Goal: Task Accomplishment & Management: Manage account settings

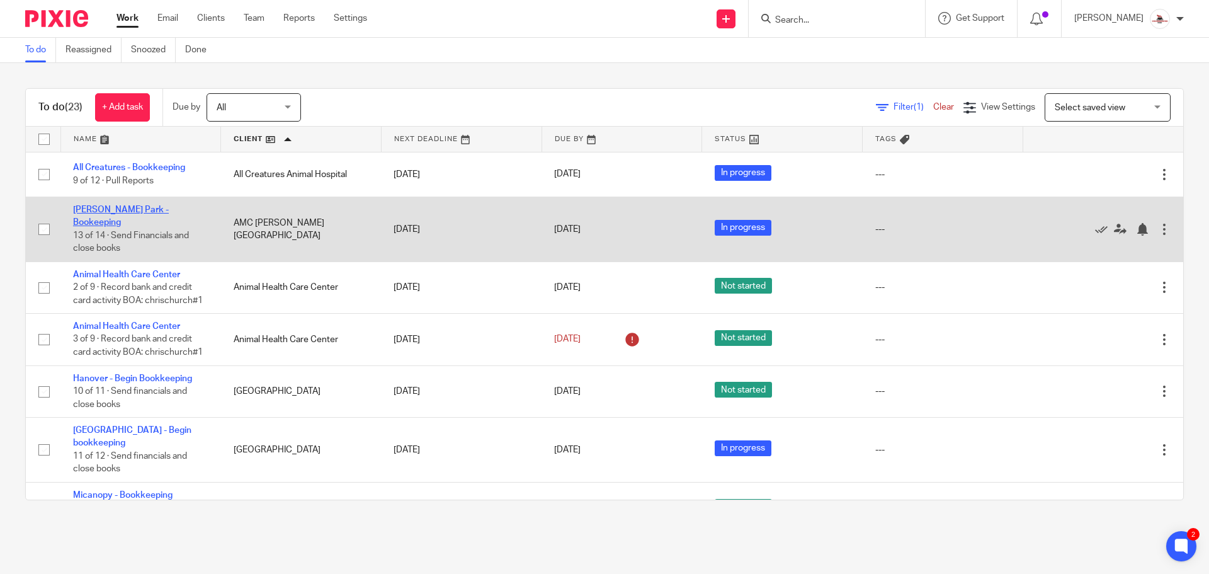
click at [160, 209] on link "[PERSON_NAME] Park - Bookeeping" at bounding box center [121, 215] width 96 height 21
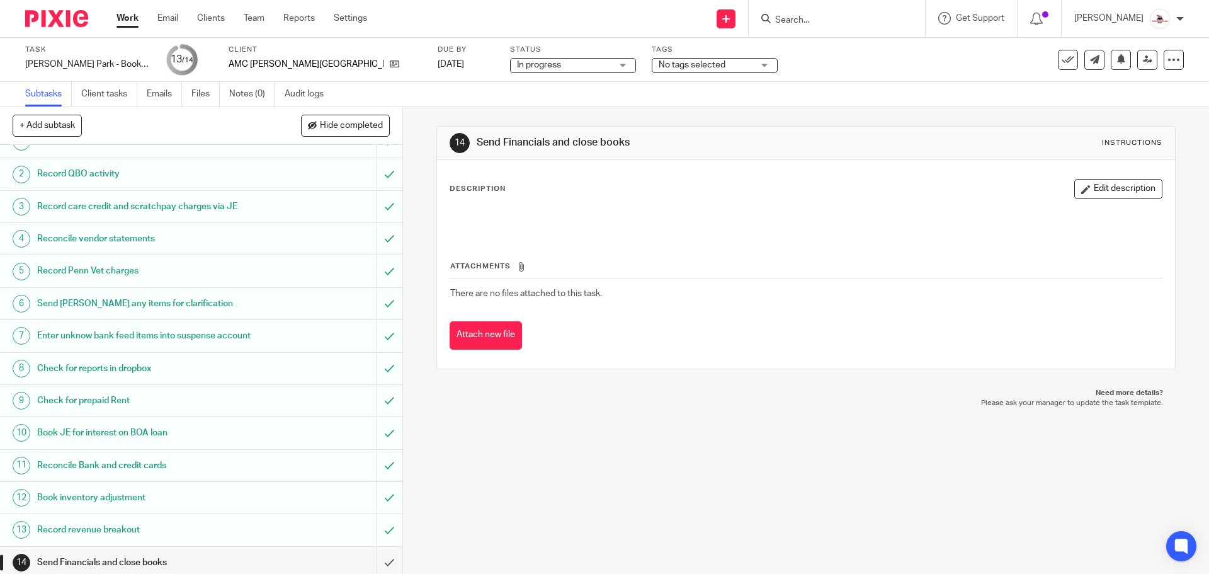
scroll to position [37, 0]
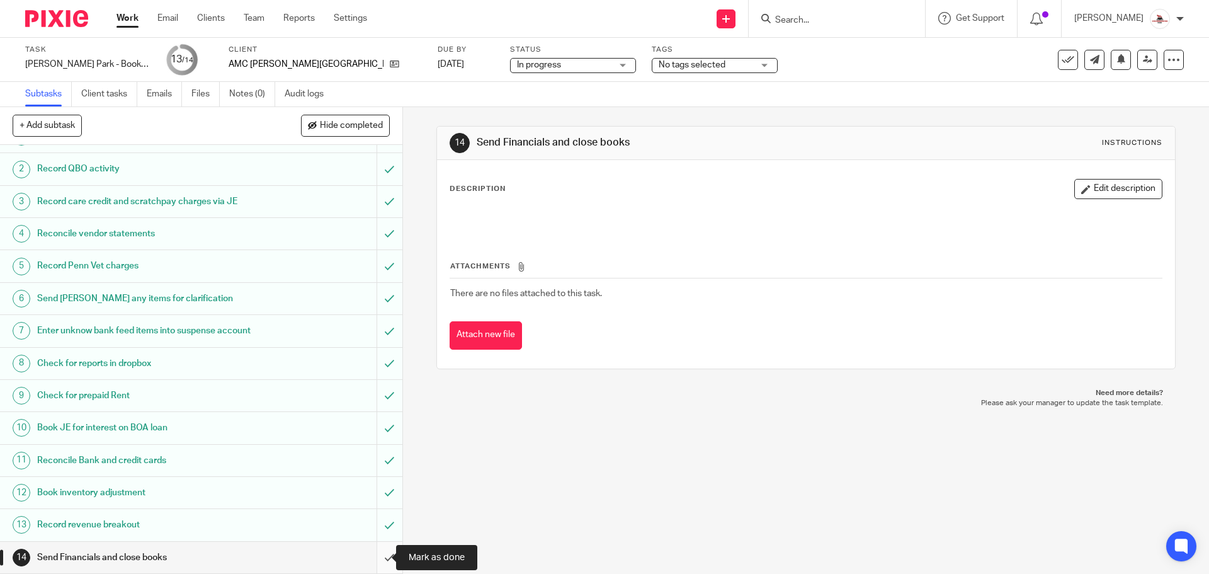
click at [372, 560] on input "submit" at bounding box center [201, 557] width 403 height 31
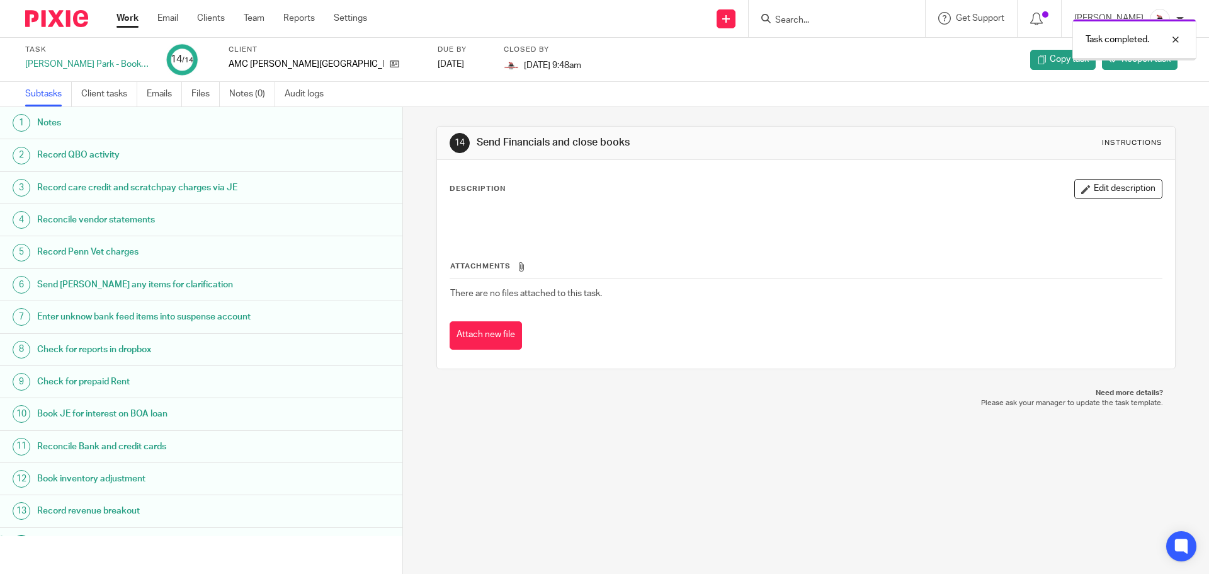
click at [122, 15] on link "Work" at bounding box center [128, 18] width 22 height 13
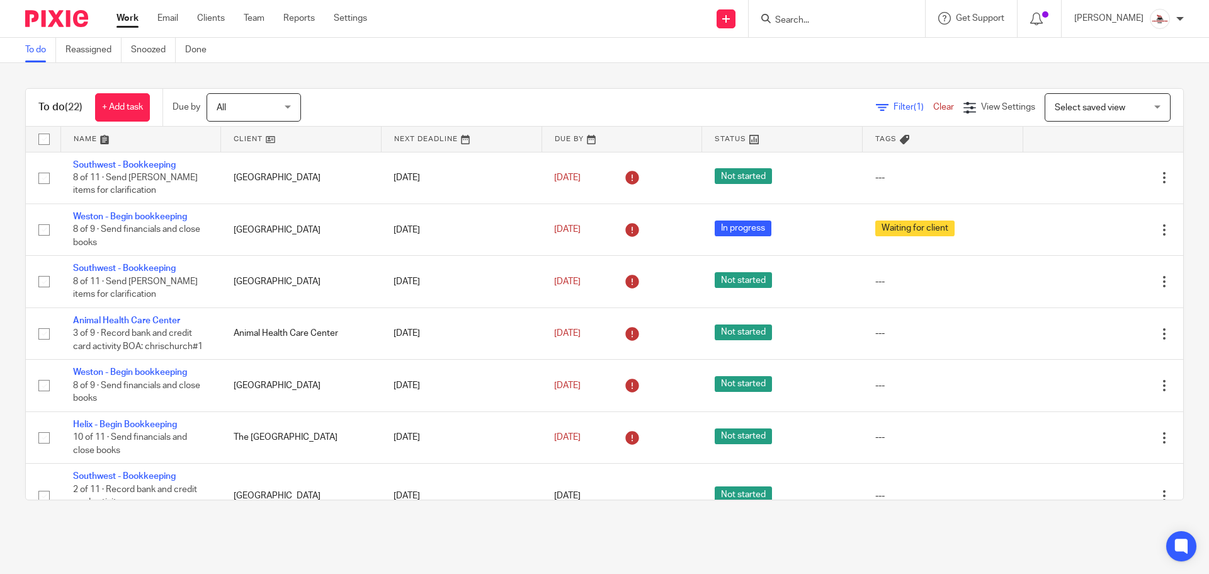
click at [251, 138] on link at bounding box center [301, 139] width 160 height 25
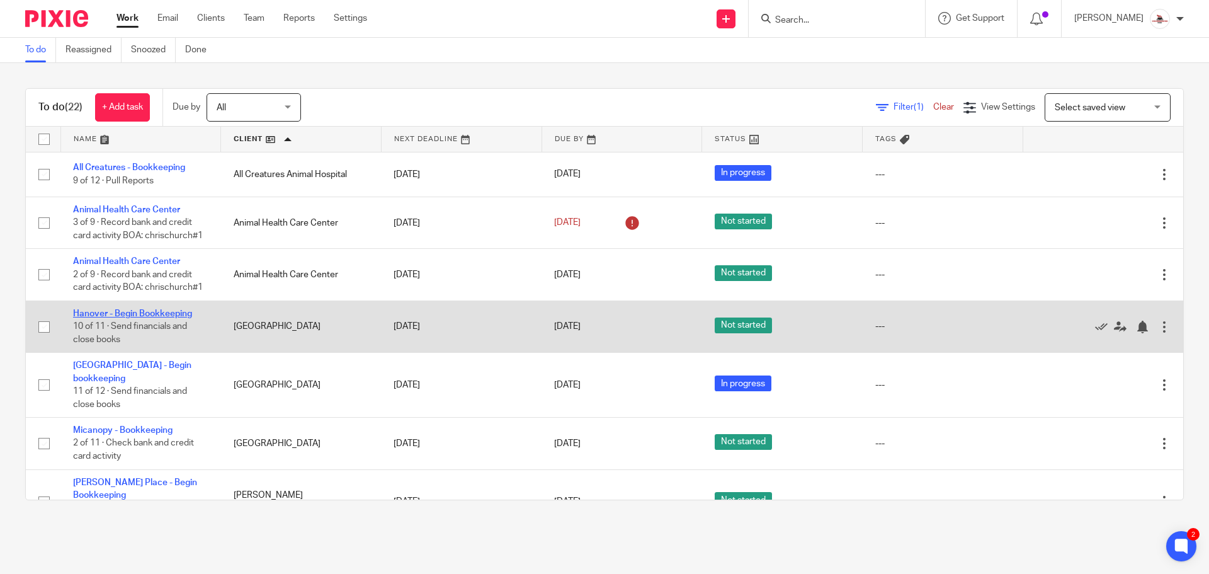
click at [157, 309] on link "Hanover - Begin Bookkeeping" at bounding box center [132, 313] width 119 height 9
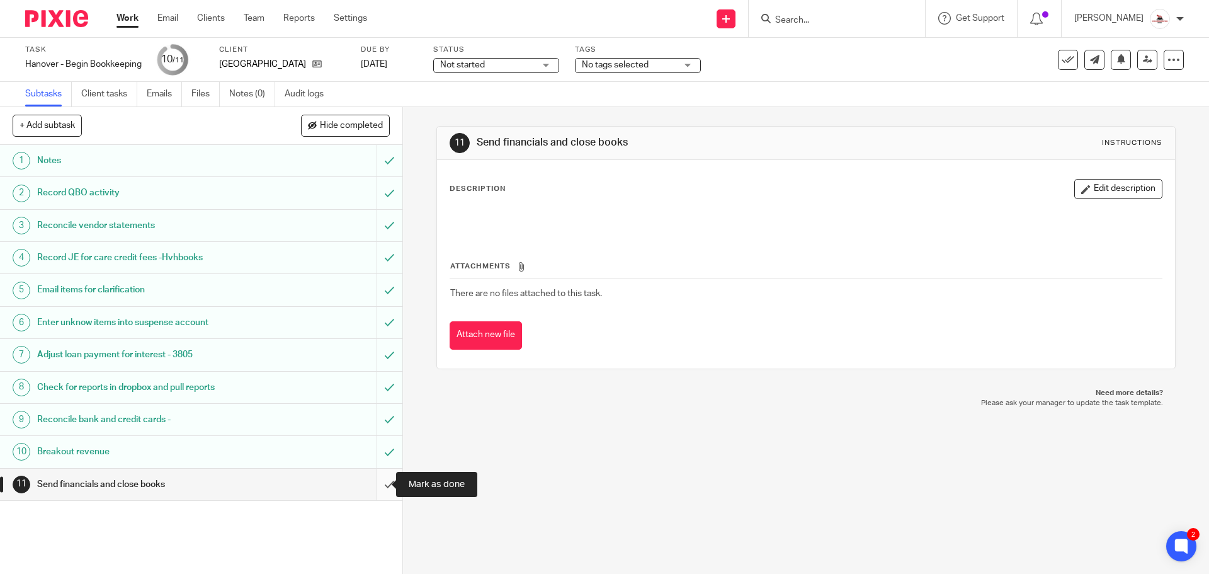
click at [380, 486] on input "submit" at bounding box center [201, 484] width 403 height 31
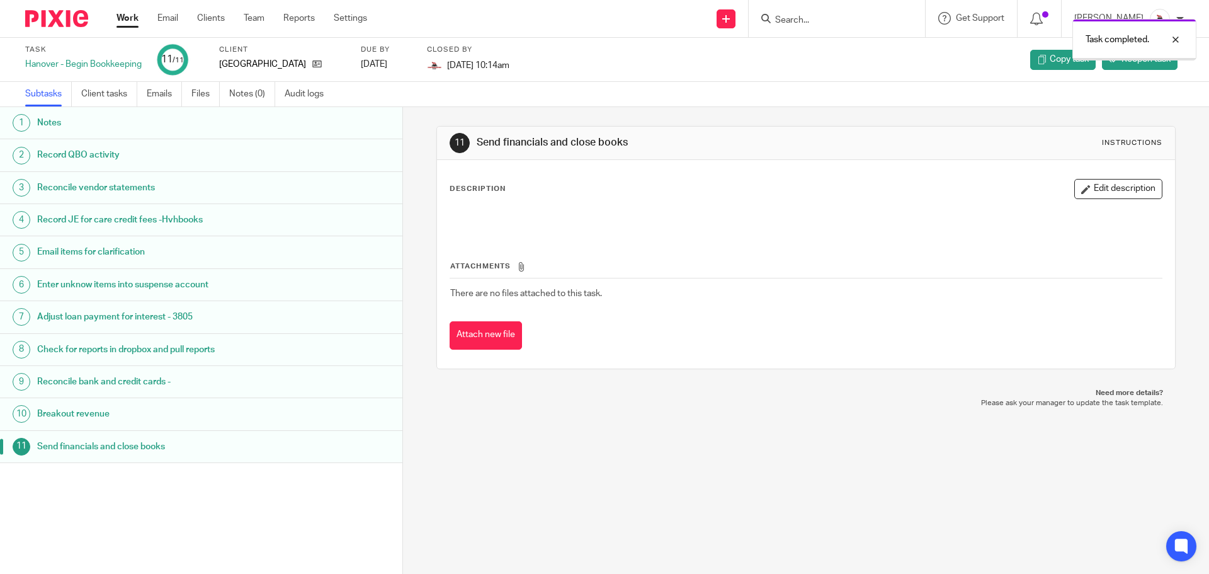
click at [123, 18] on link "Work" at bounding box center [128, 18] width 22 height 13
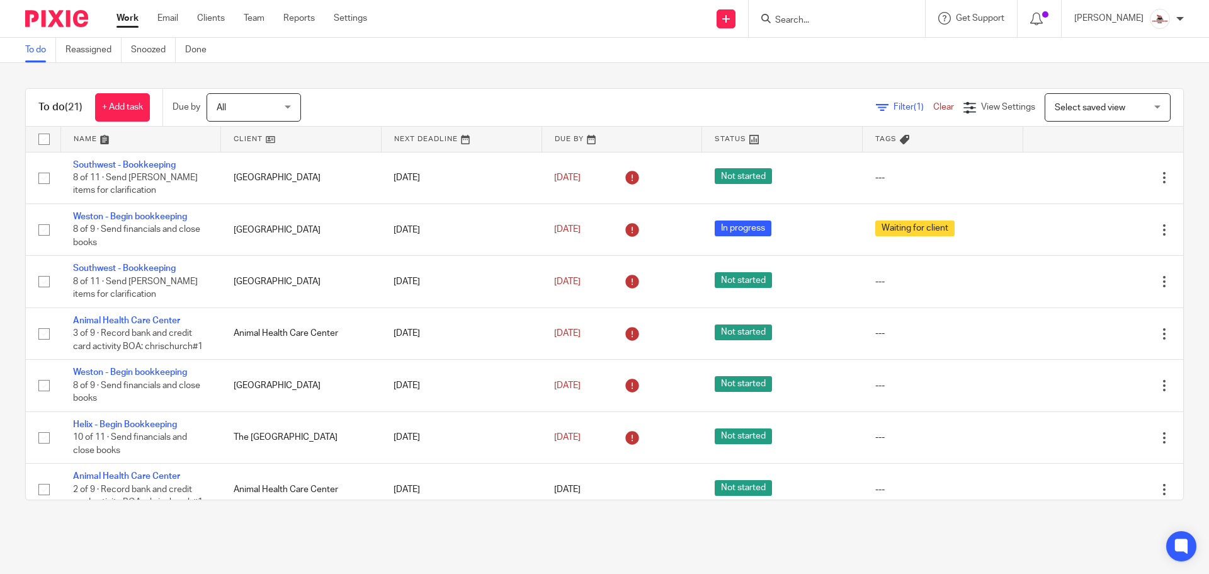
click at [248, 136] on link at bounding box center [301, 139] width 160 height 25
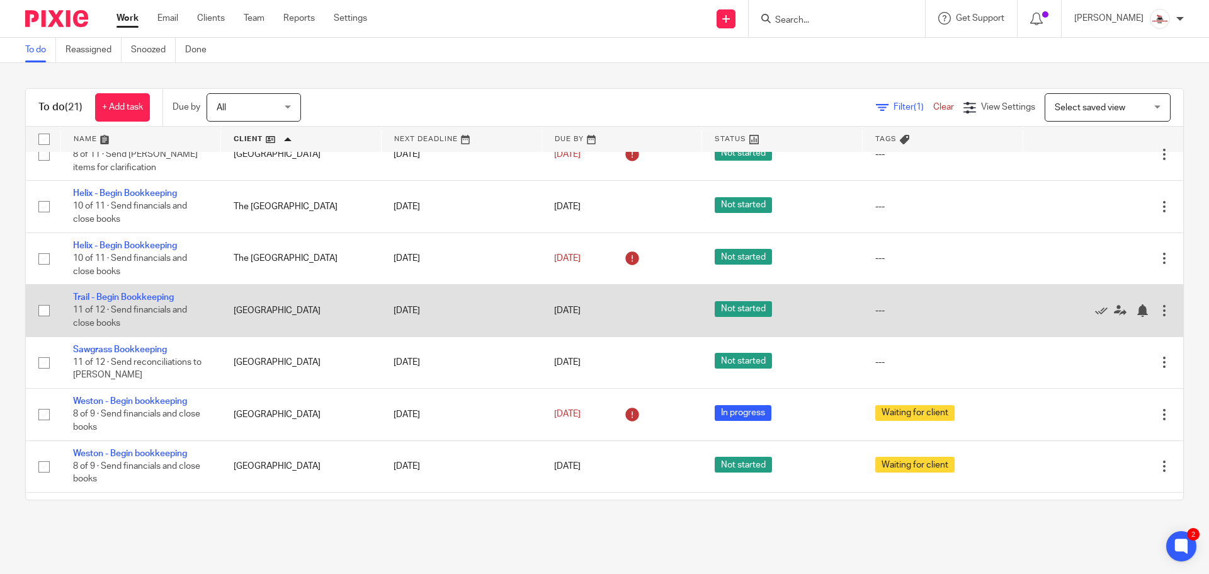
scroll to position [692, 0]
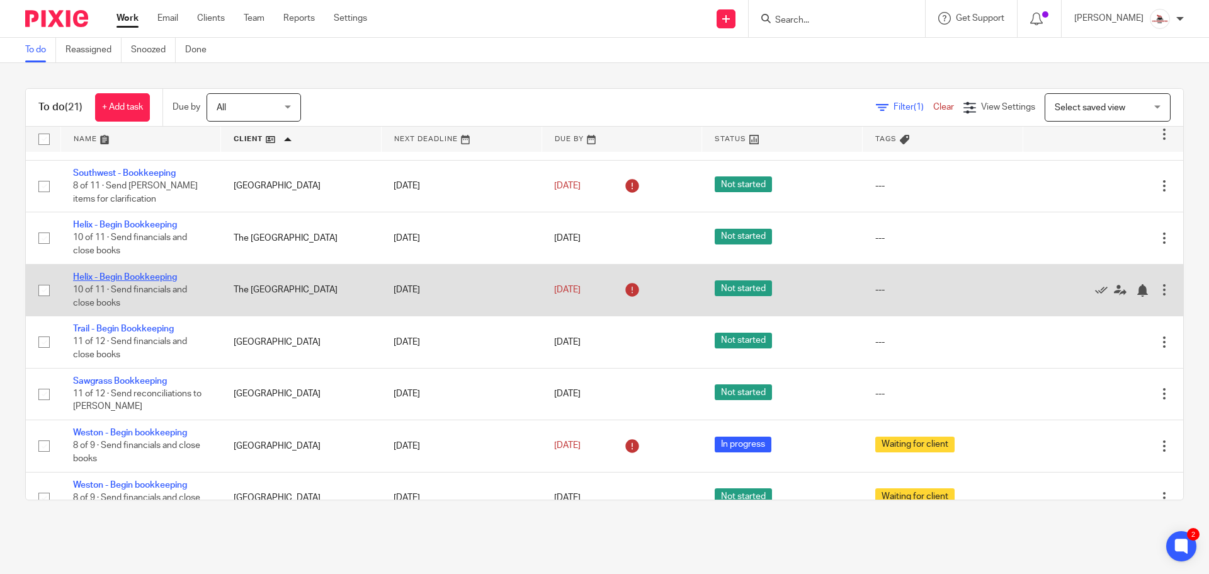
click at [108, 273] on link "Helix - Begin Bookkeeping" at bounding box center [125, 277] width 104 height 9
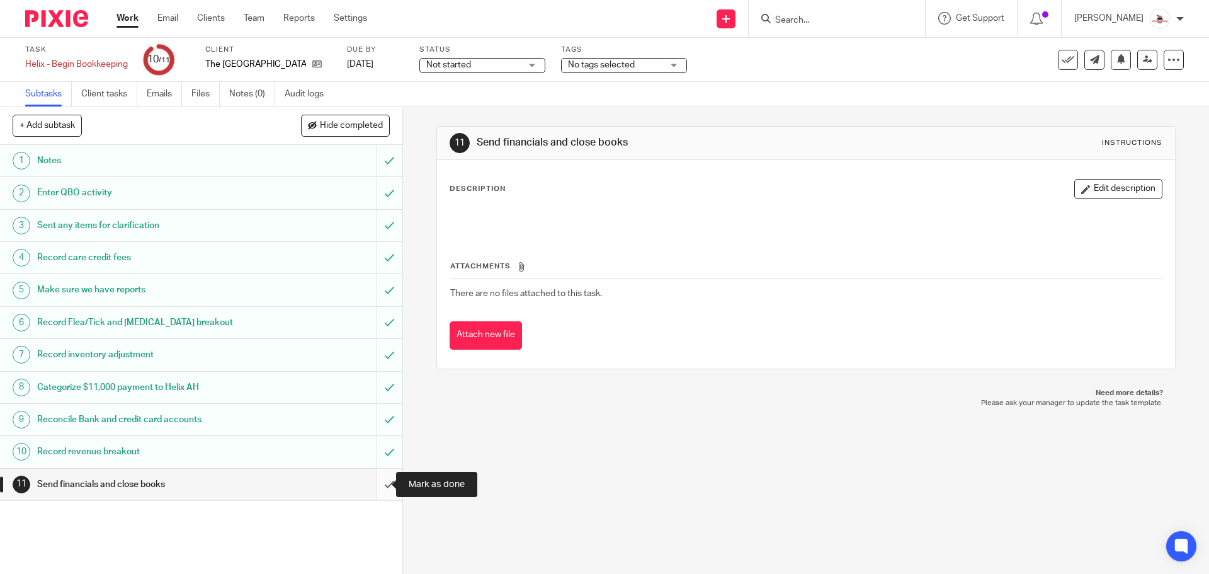
click at [372, 490] on input "submit" at bounding box center [201, 484] width 403 height 31
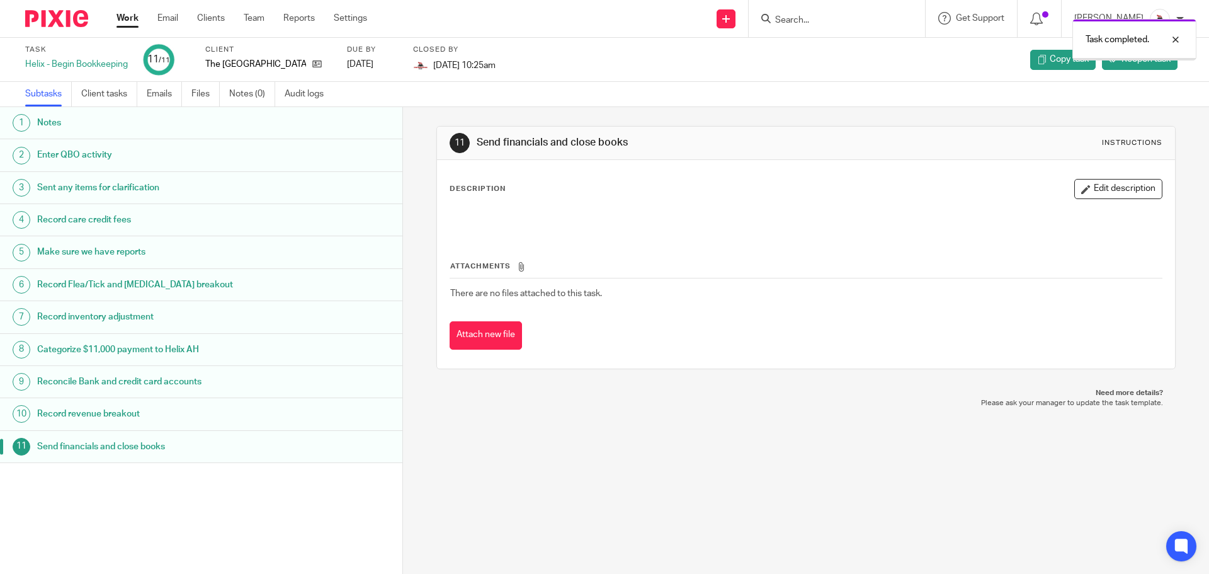
click at [125, 25] on link "Work" at bounding box center [128, 18] width 22 height 13
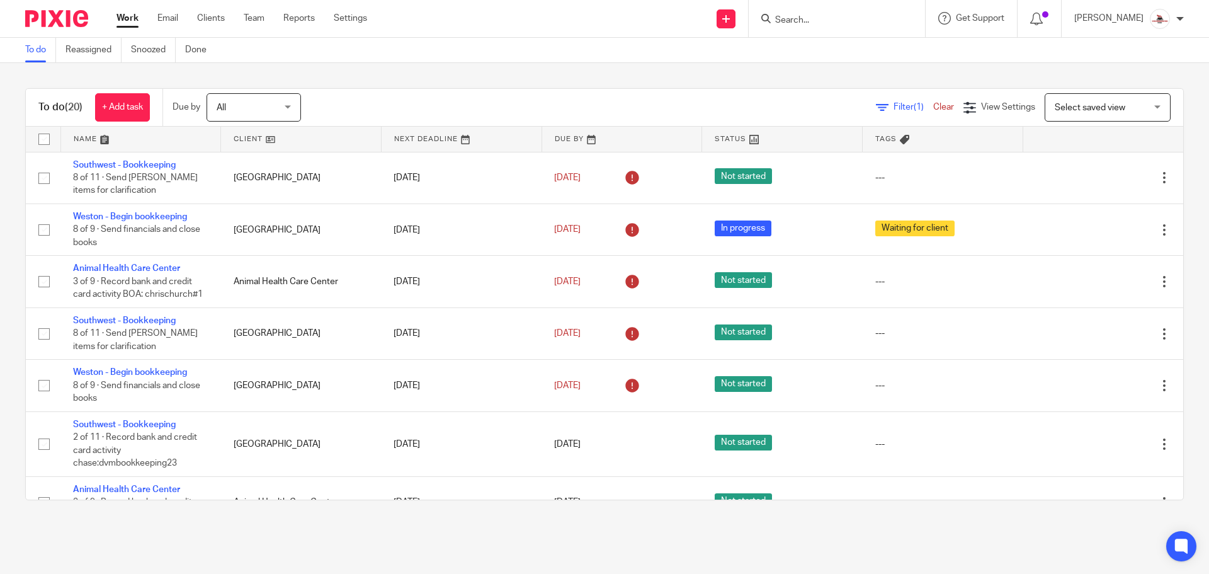
click at [241, 133] on link at bounding box center [301, 139] width 160 height 25
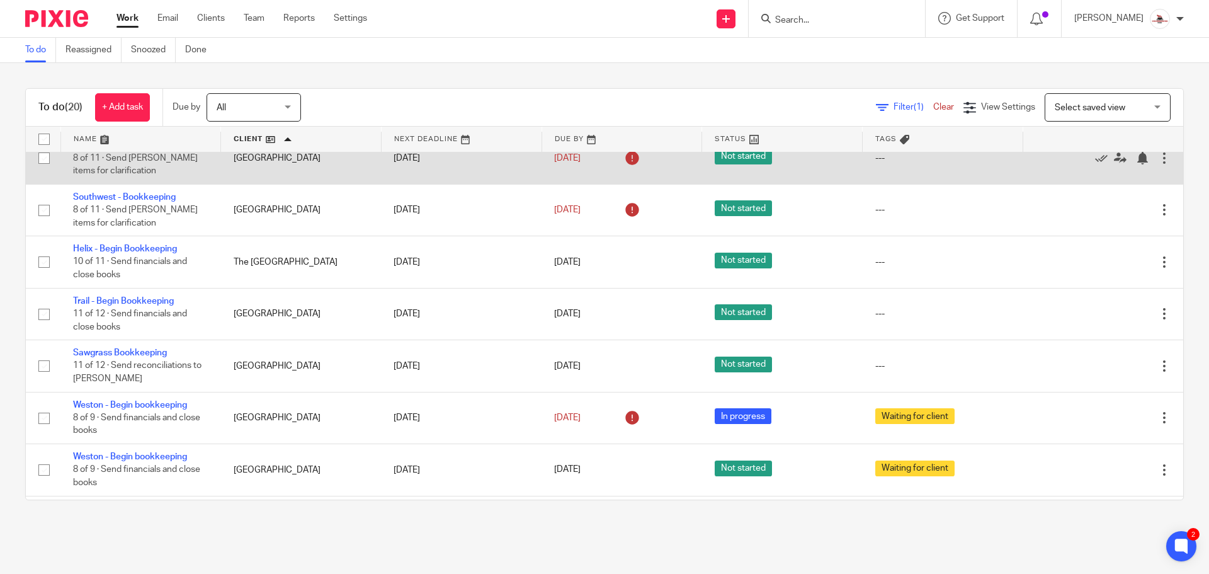
scroll to position [693, 0]
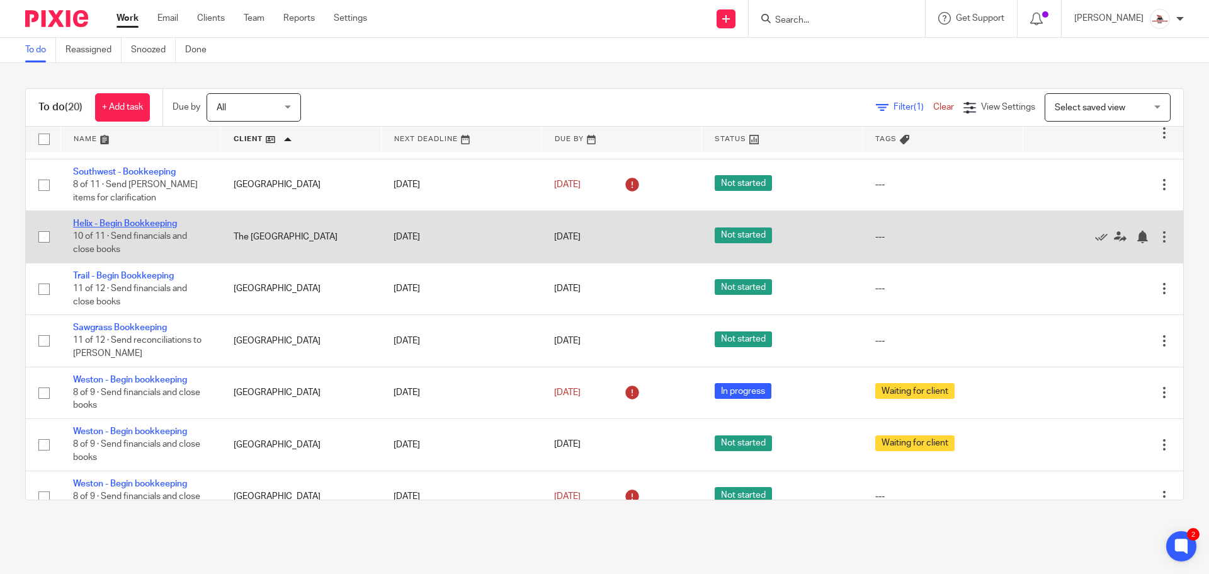
click at [127, 219] on link "Helix - Begin Bookkeeping" at bounding box center [125, 223] width 104 height 9
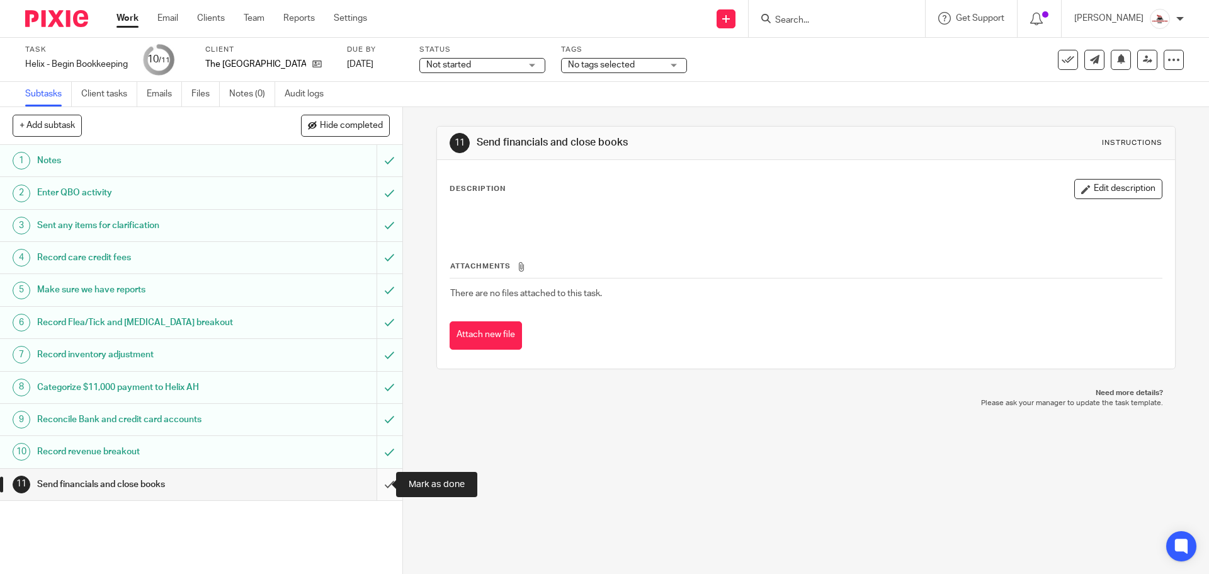
click at [378, 486] on input "submit" at bounding box center [201, 484] width 403 height 31
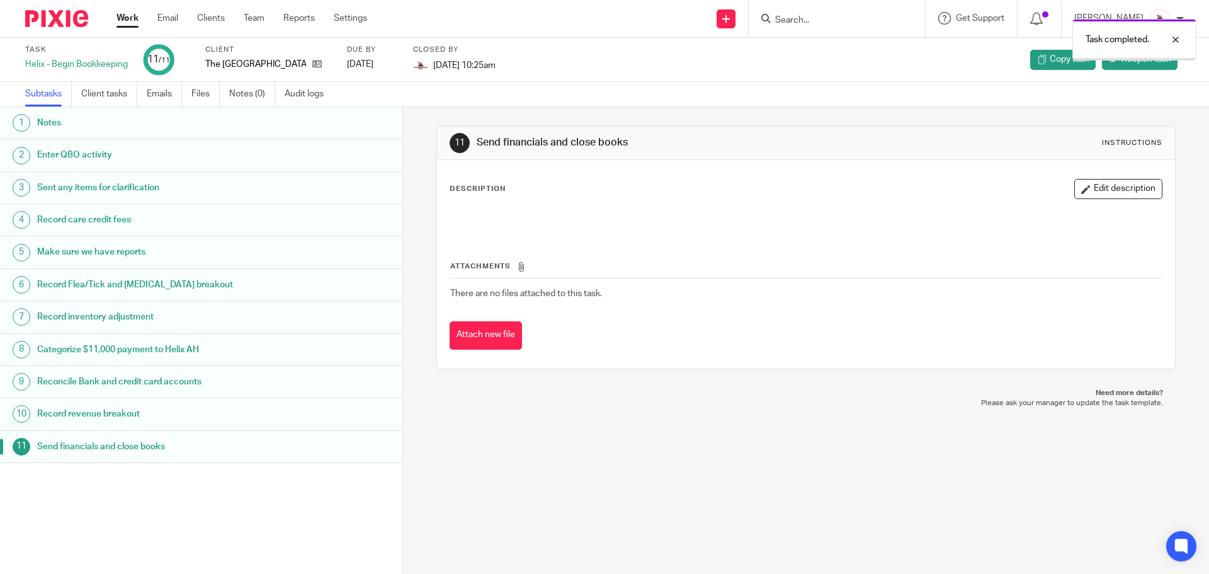
click at [129, 23] on link "Work" at bounding box center [128, 18] width 22 height 13
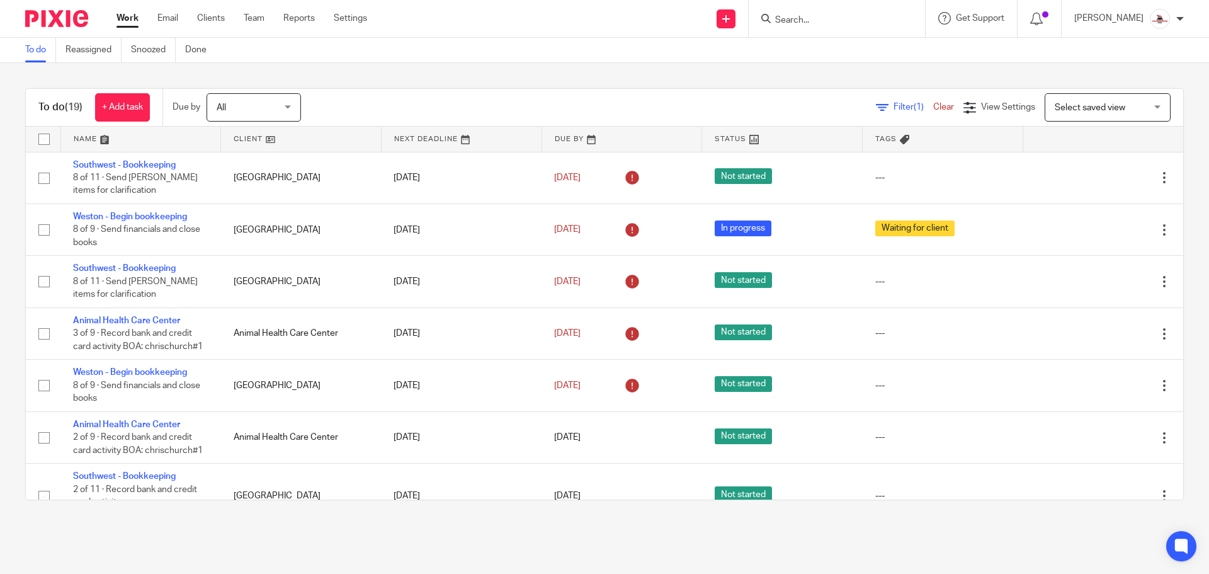
click at [236, 137] on link at bounding box center [301, 139] width 160 height 25
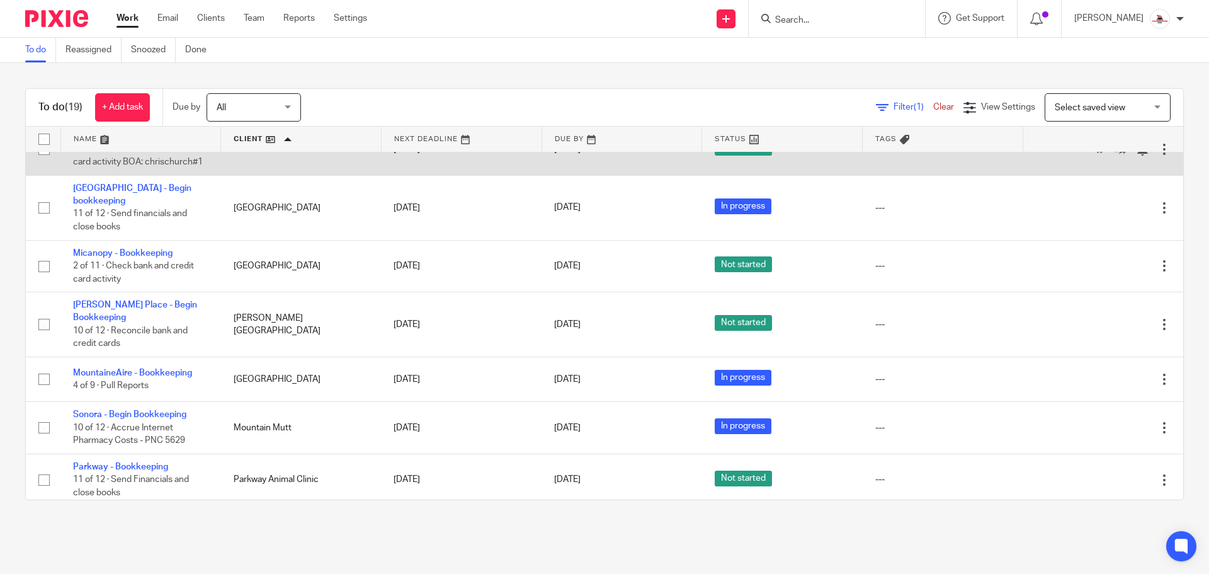
scroll to position [126, 0]
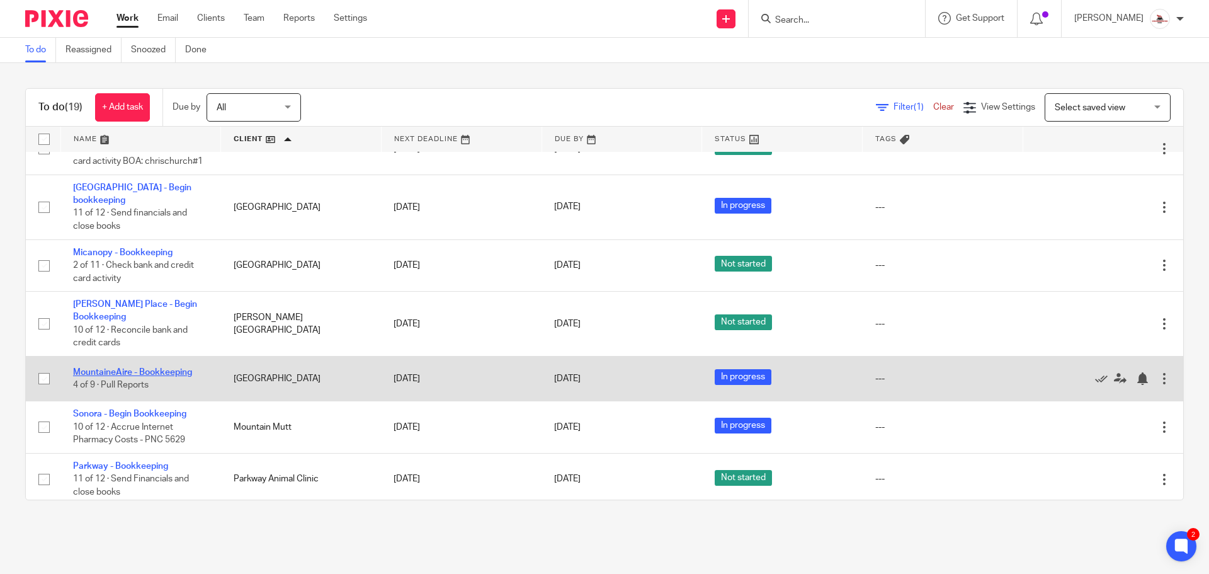
click at [142, 368] on link "MountaineAire - Bookkeeping" at bounding box center [132, 372] width 119 height 9
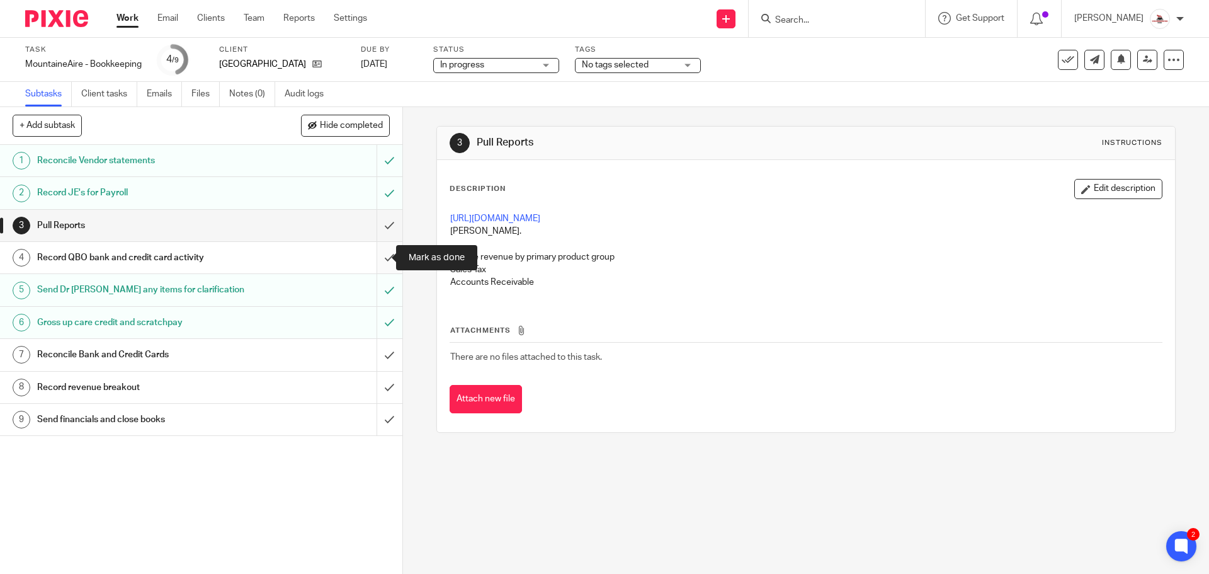
click at [378, 261] on input "submit" at bounding box center [201, 257] width 403 height 31
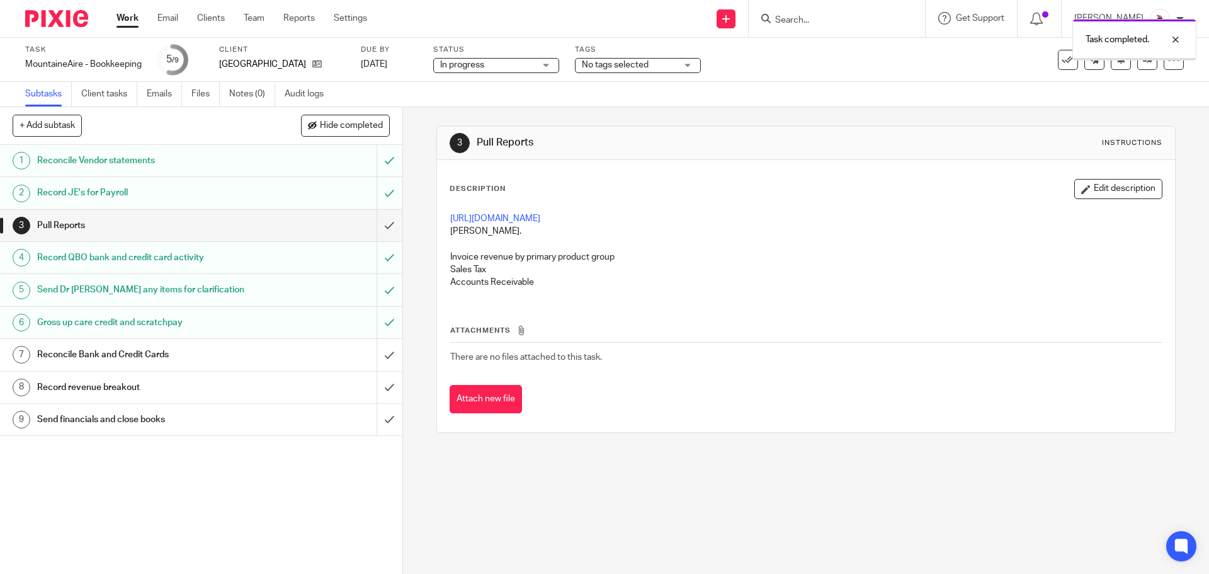
click at [251, 355] on div "Reconcile Bank and Credit Cards" at bounding box center [200, 354] width 327 height 19
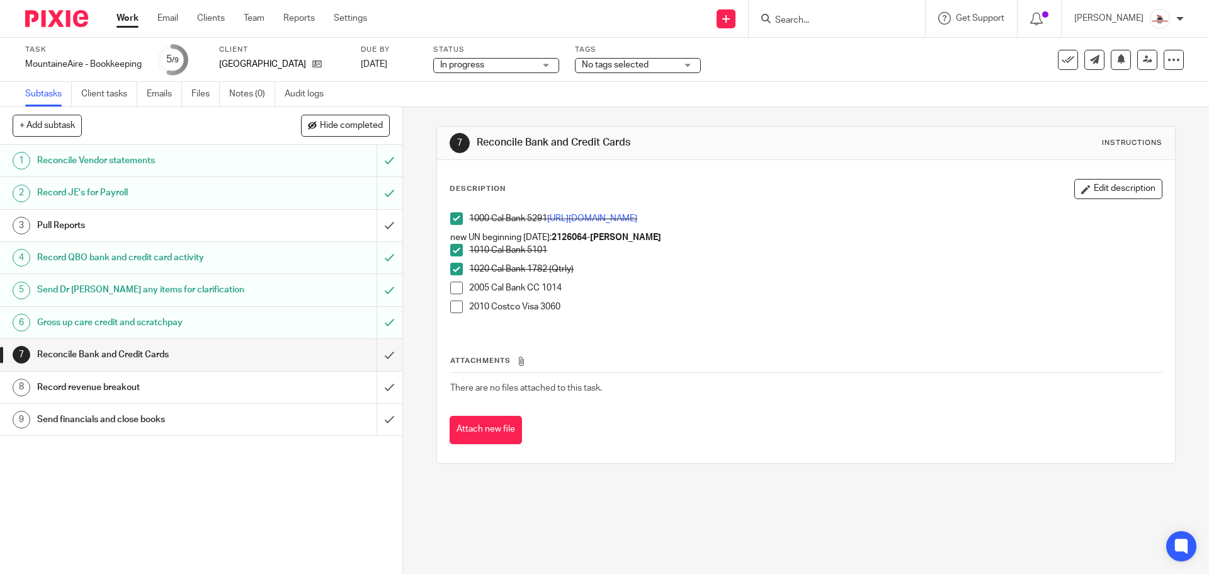
click at [457, 289] on span at bounding box center [456, 288] width 13 height 13
click at [452, 301] on span at bounding box center [456, 306] width 13 height 13
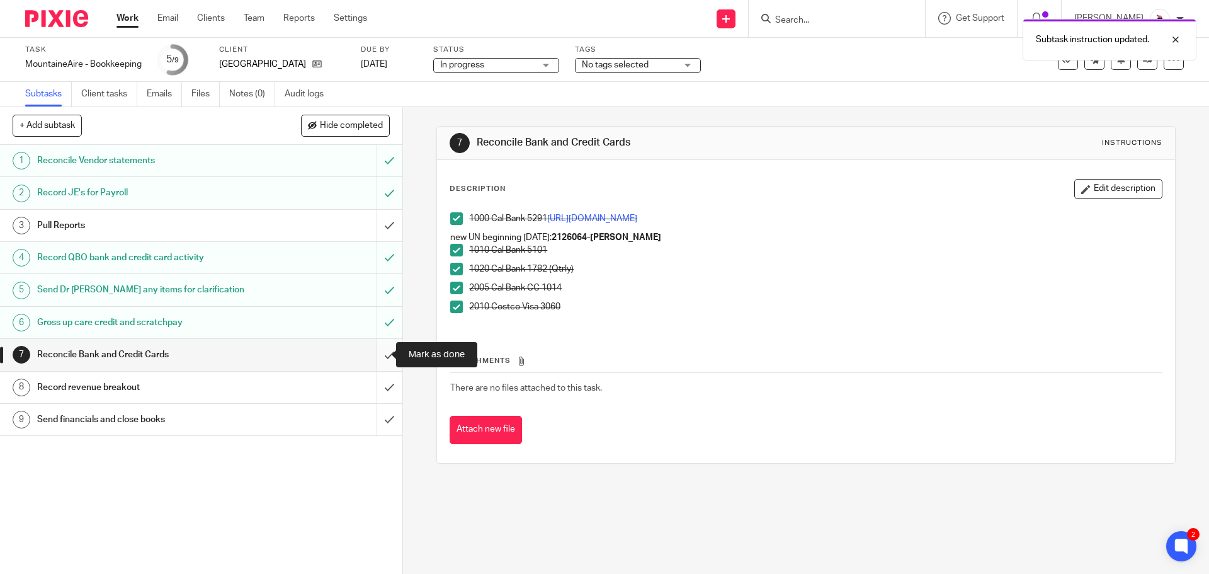
click at [377, 358] on input "submit" at bounding box center [201, 354] width 403 height 31
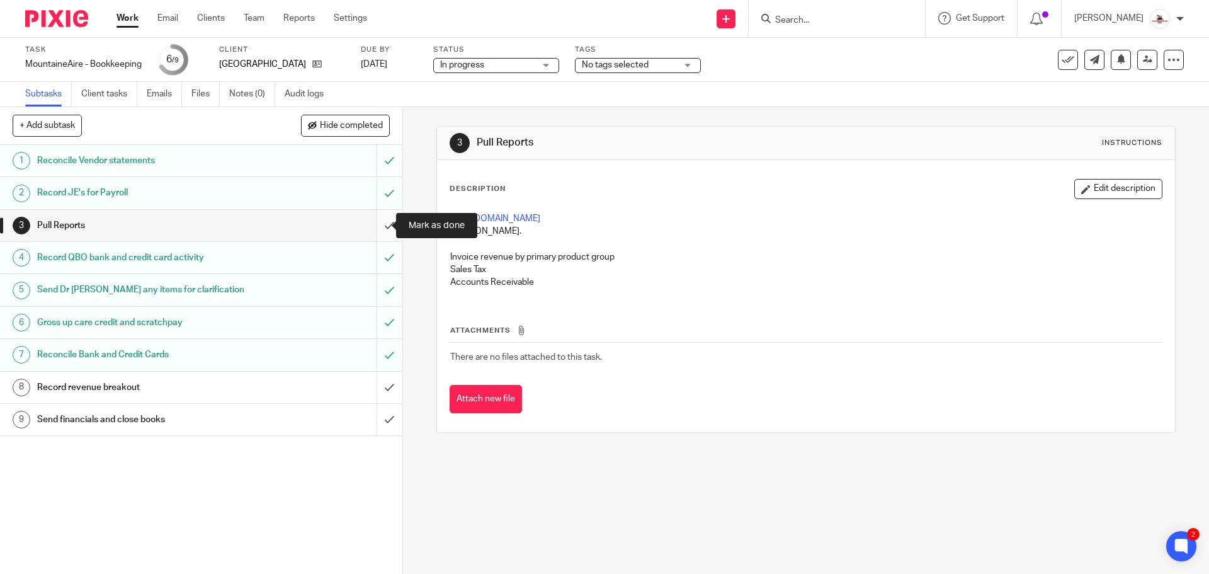
click at [375, 227] on input "submit" at bounding box center [201, 225] width 403 height 31
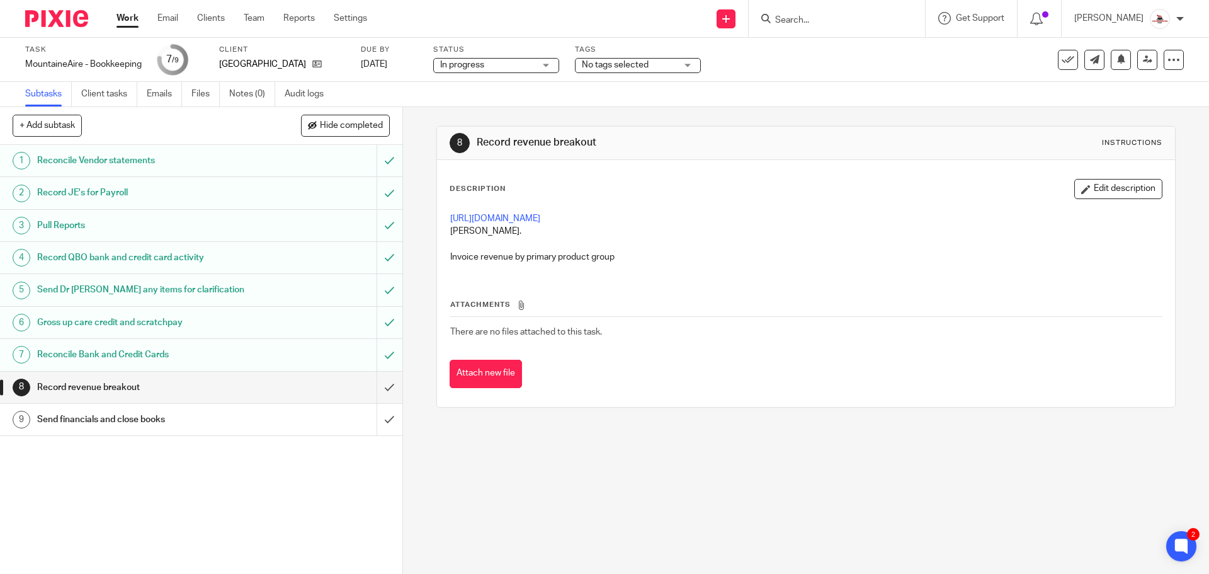
click at [298, 317] on div "Gross up care credit and scratchpay" at bounding box center [200, 322] width 327 height 19
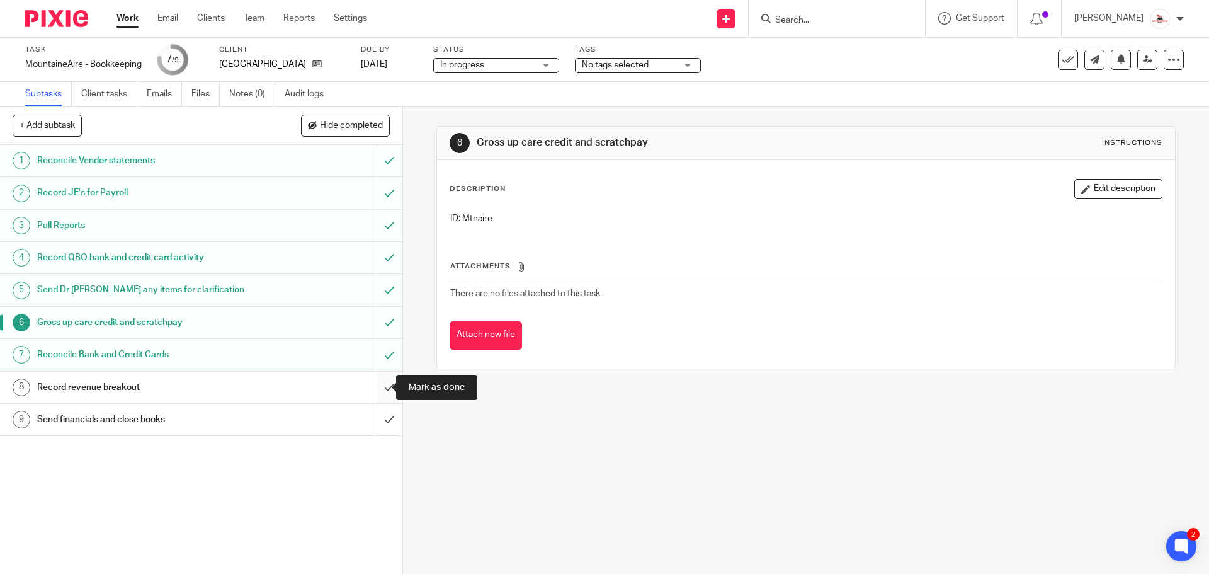
click at [384, 390] on input "submit" at bounding box center [201, 387] width 403 height 31
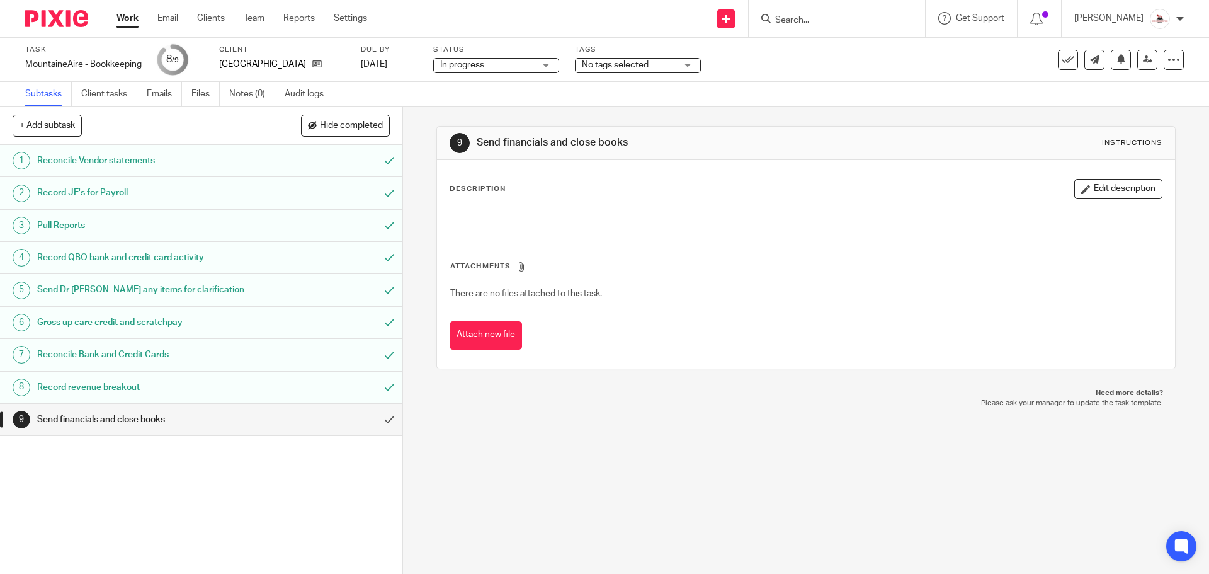
click at [129, 23] on link "Work" at bounding box center [128, 18] width 22 height 13
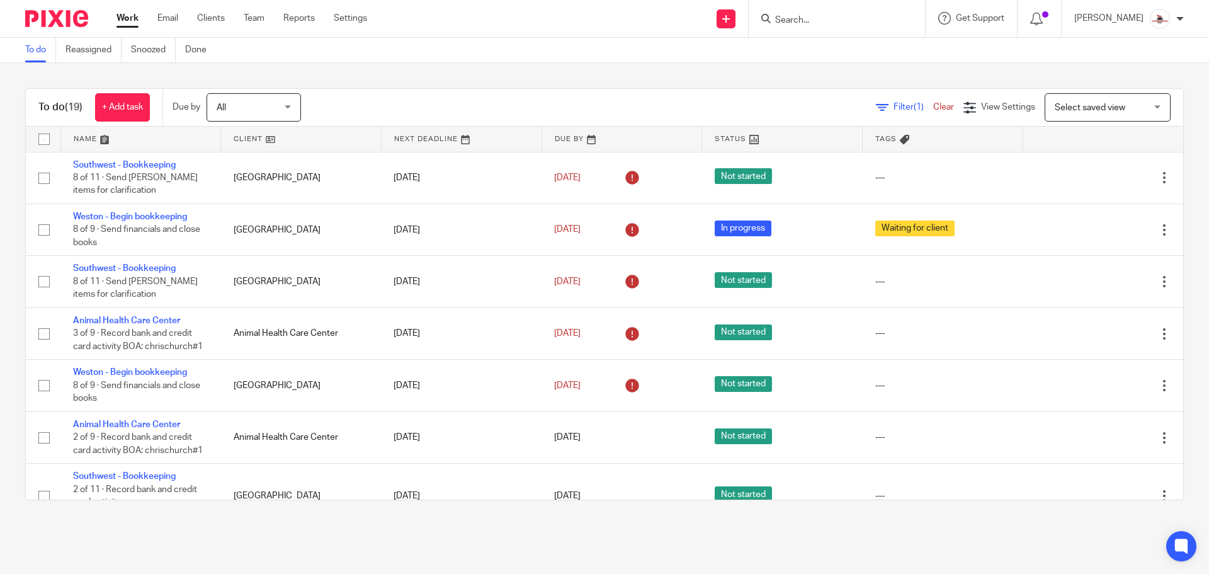
click at [251, 139] on link at bounding box center [301, 139] width 160 height 25
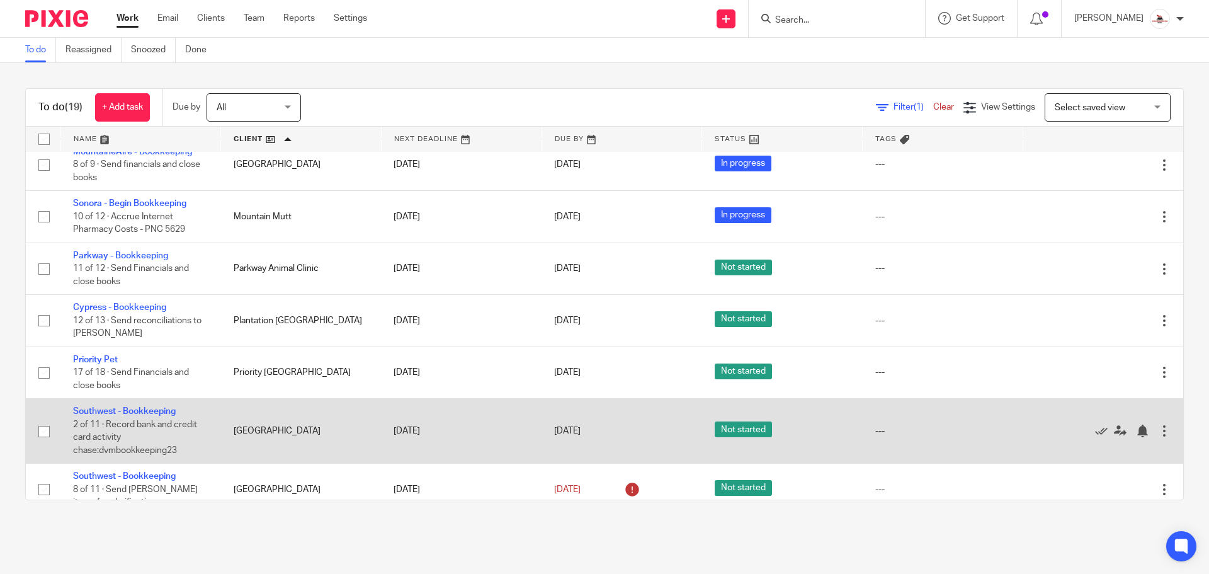
scroll to position [315, 0]
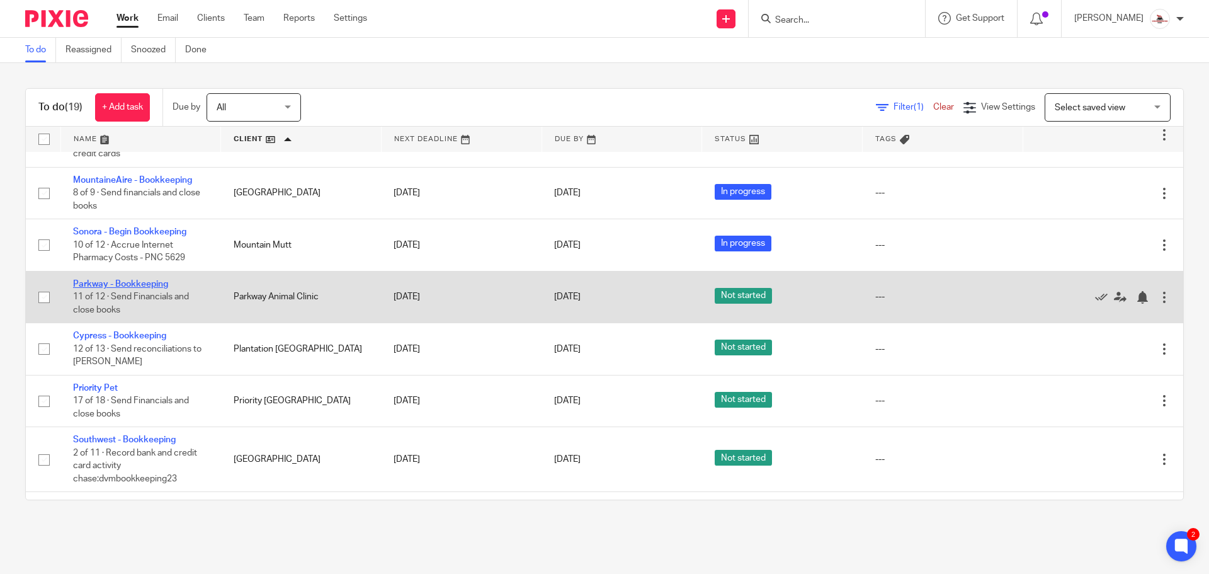
click at [136, 280] on link "Parkway - Bookkeeping" at bounding box center [120, 284] width 95 height 9
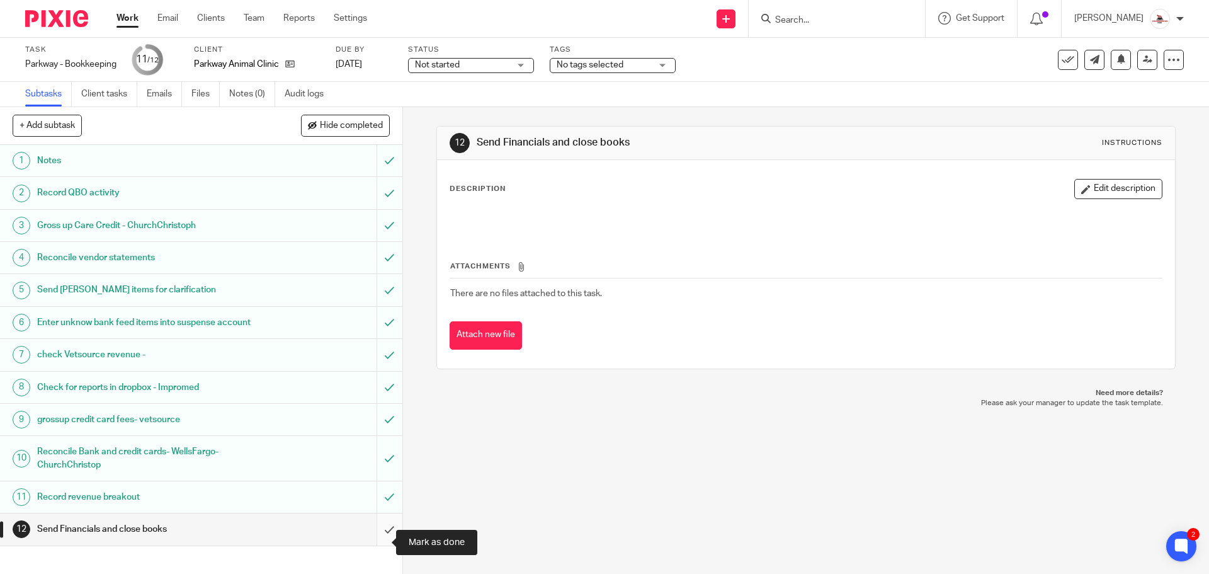
click at [374, 543] on input "submit" at bounding box center [201, 528] width 403 height 31
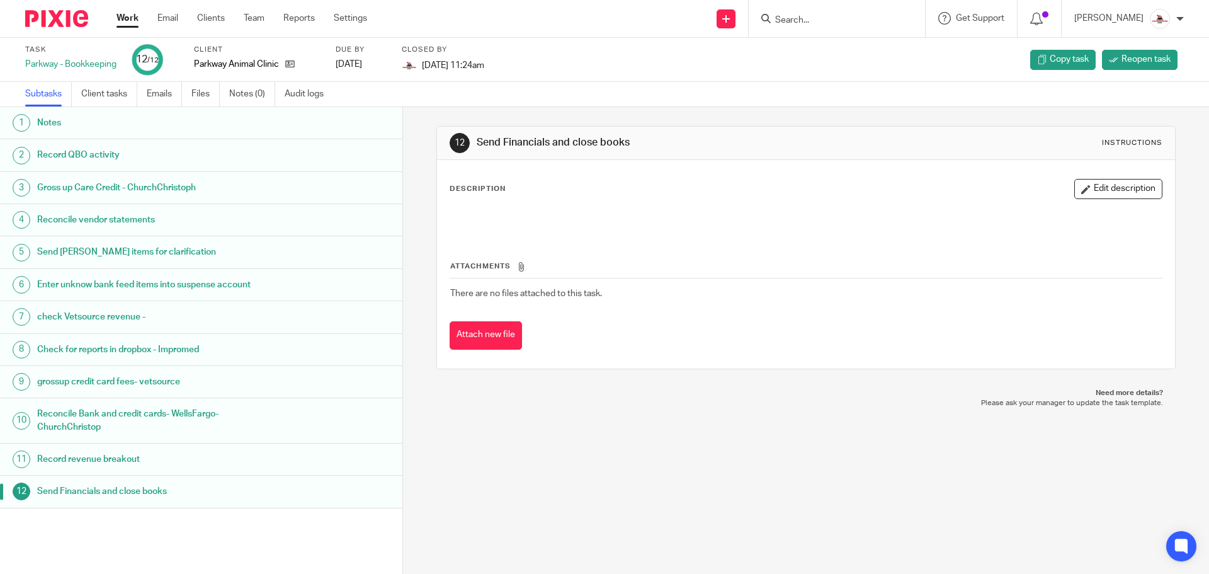
click at [123, 23] on link "Work" at bounding box center [128, 18] width 22 height 13
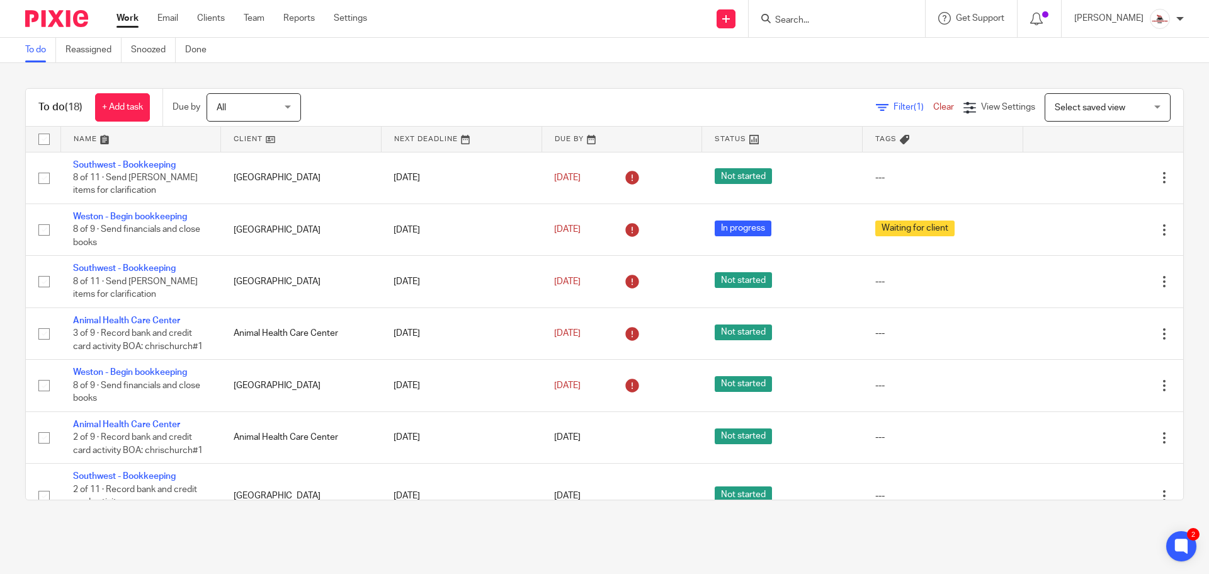
click at [244, 142] on link at bounding box center [301, 139] width 160 height 25
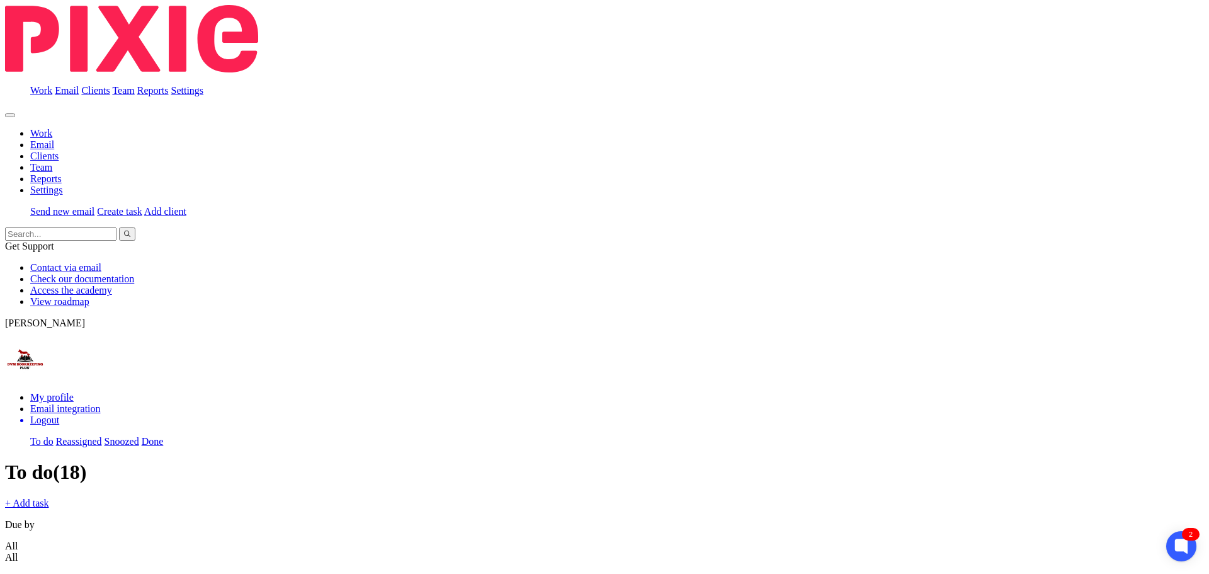
scroll to position [378, 0]
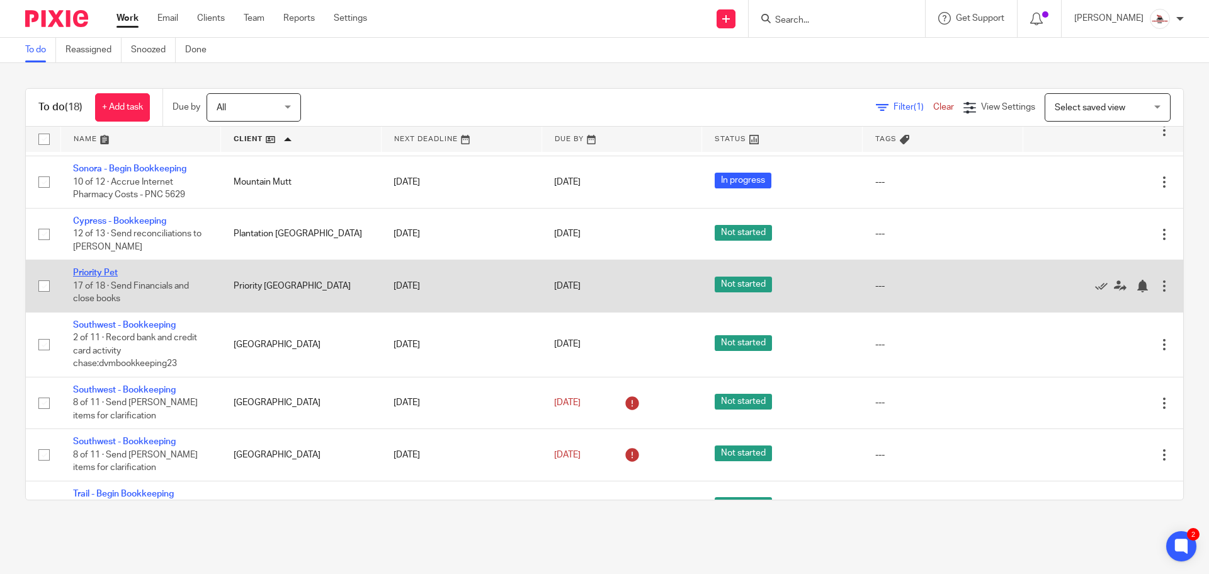
click at [98, 268] on link "Priority Pet" at bounding box center [95, 272] width 45 height 9
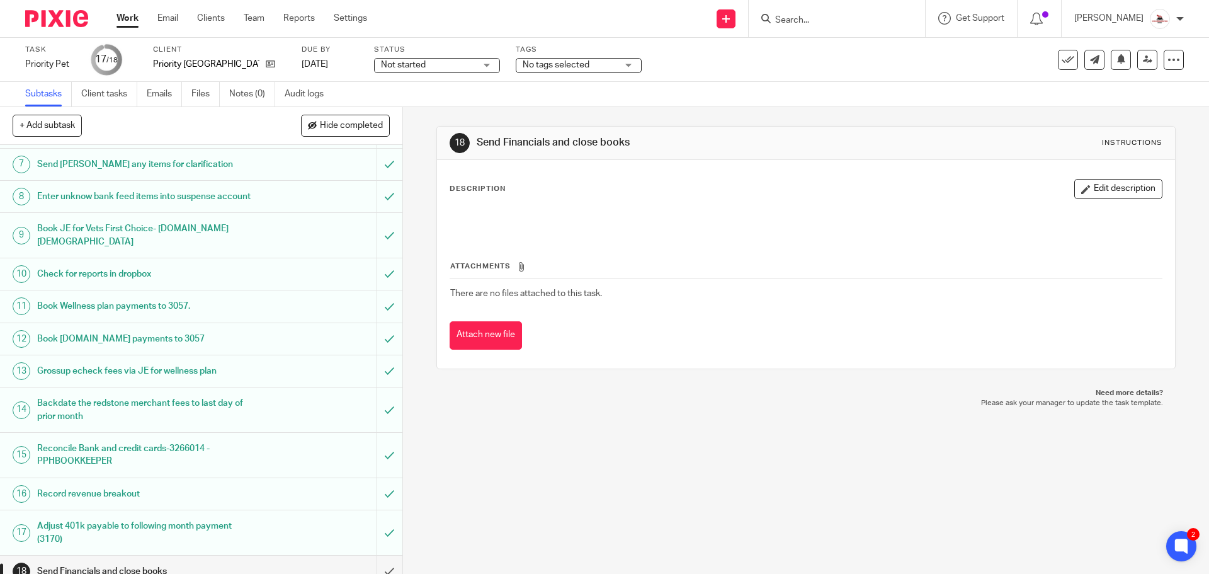
scroll to position [217, 0]
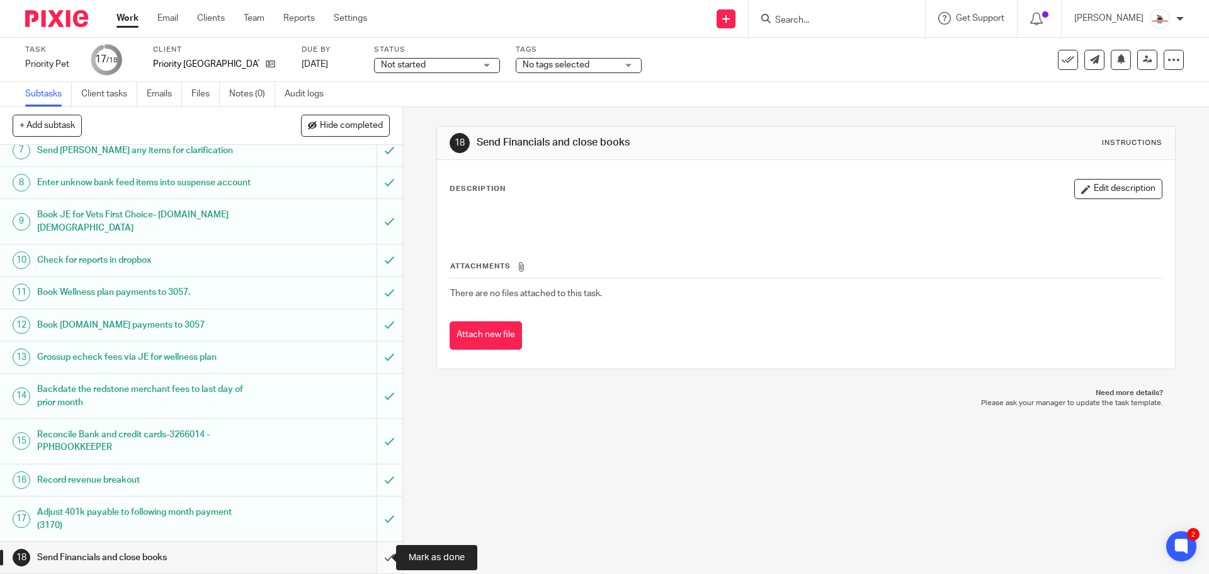
click at [370, 563] on input "submit" at bounding box center [201, 557] width 403 height 31
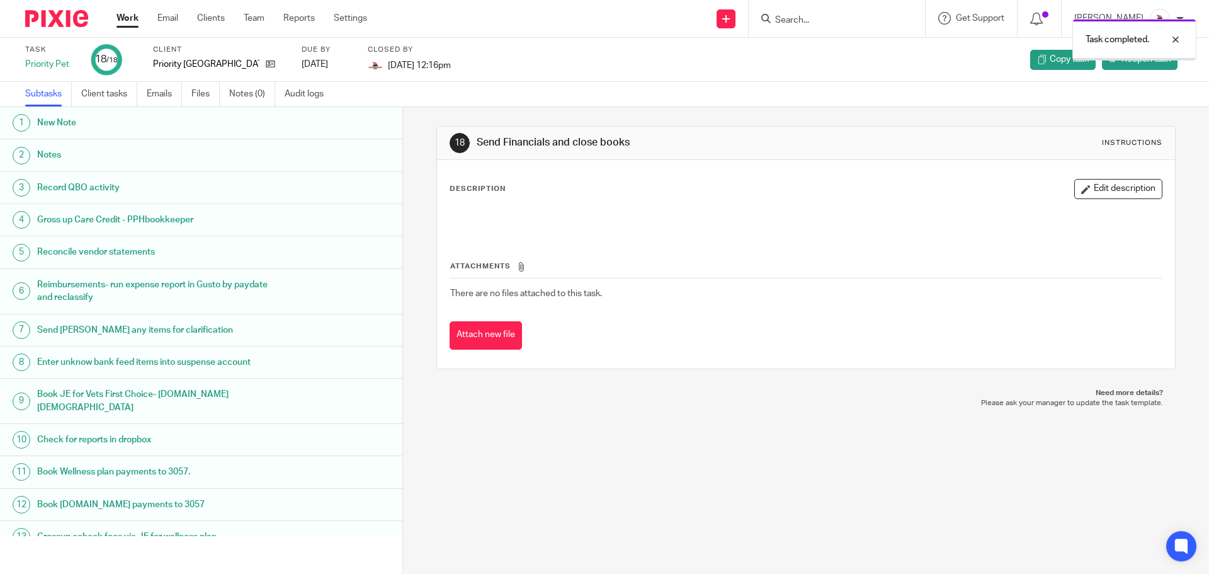
click at [134, 17] on link "Work" at bounding box center [128, 18] width 22 height 13
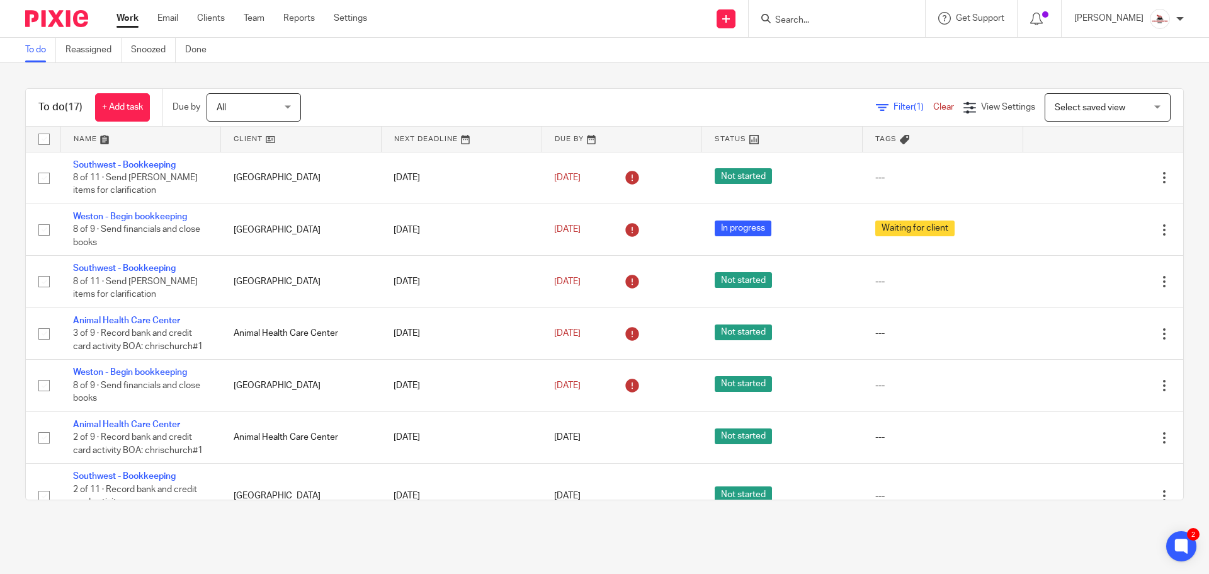
click at [241, 144] on link at bounding box center [301, 139] width 160 height 25
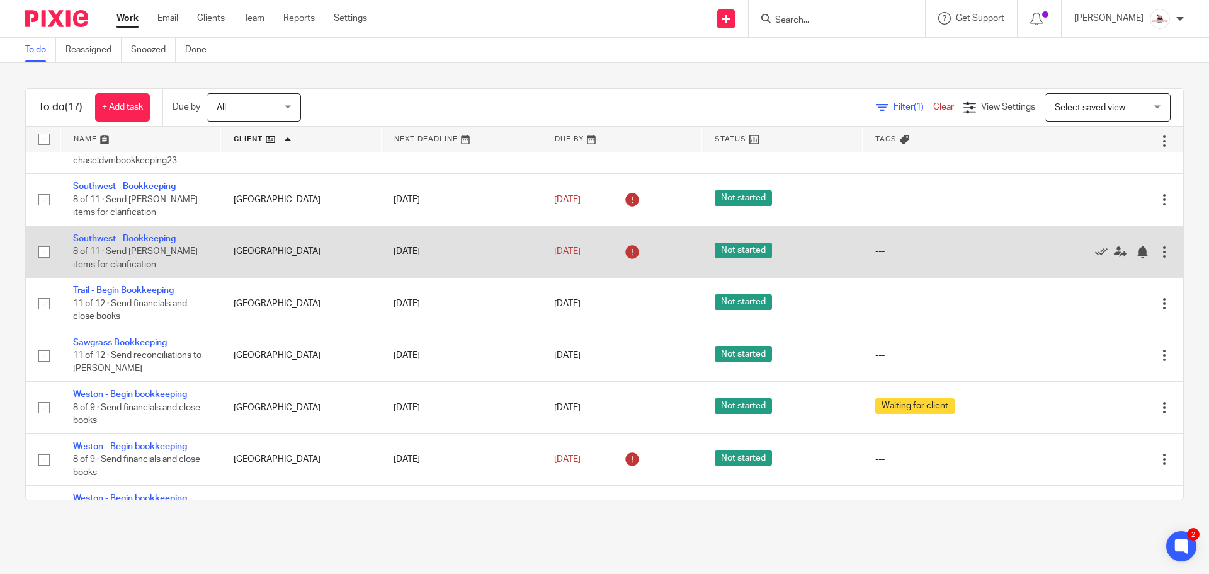
scroll to position [554, 0]
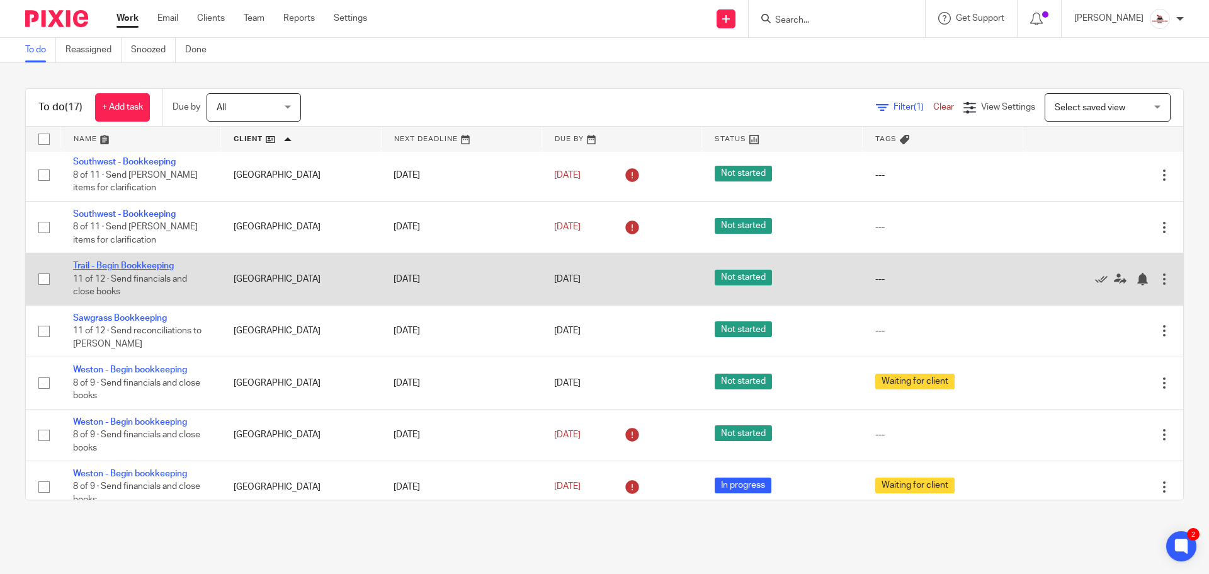
click at [133, 261] on link "Trail - Begin Bookkeeping" at bounding box center [123, 265] width 101 height 9
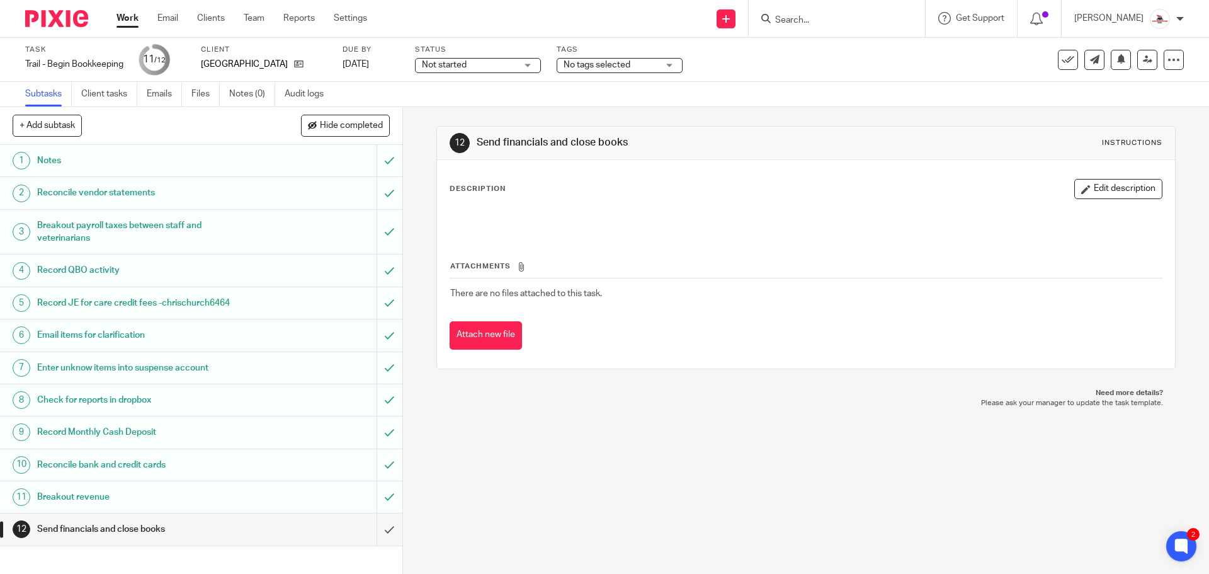
click at [520, 67] on div "Not started Not started" at bounding box center [478, 65] width 126 height 15
click at [583, 67] on span "No tags selected" at bounding box center [597, 64] width 67 height 9
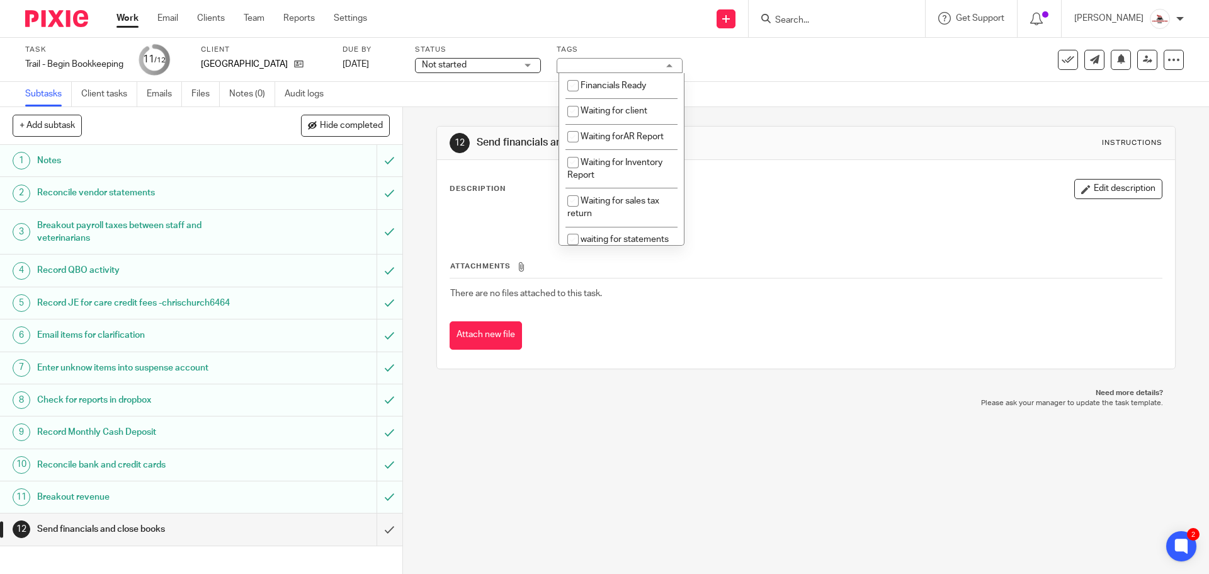
click at [517, 67] on span "Not started" at bounding box center [469, 65] width 94 height 13
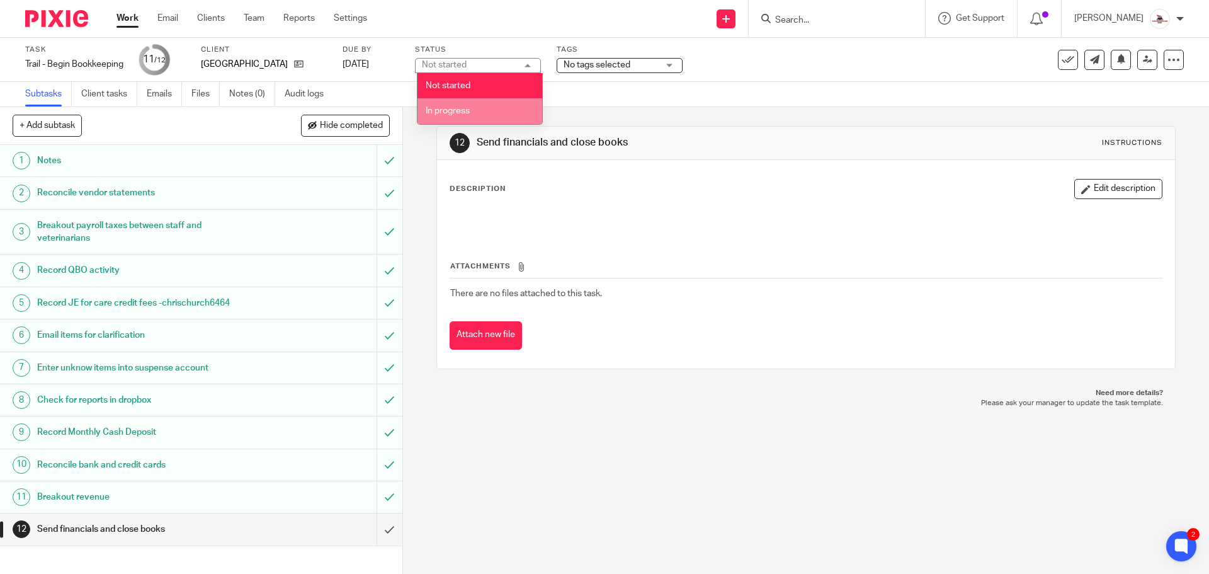
click at [496, 111] on li "In progress" at bounding box center [480, 111] width 125 height 26
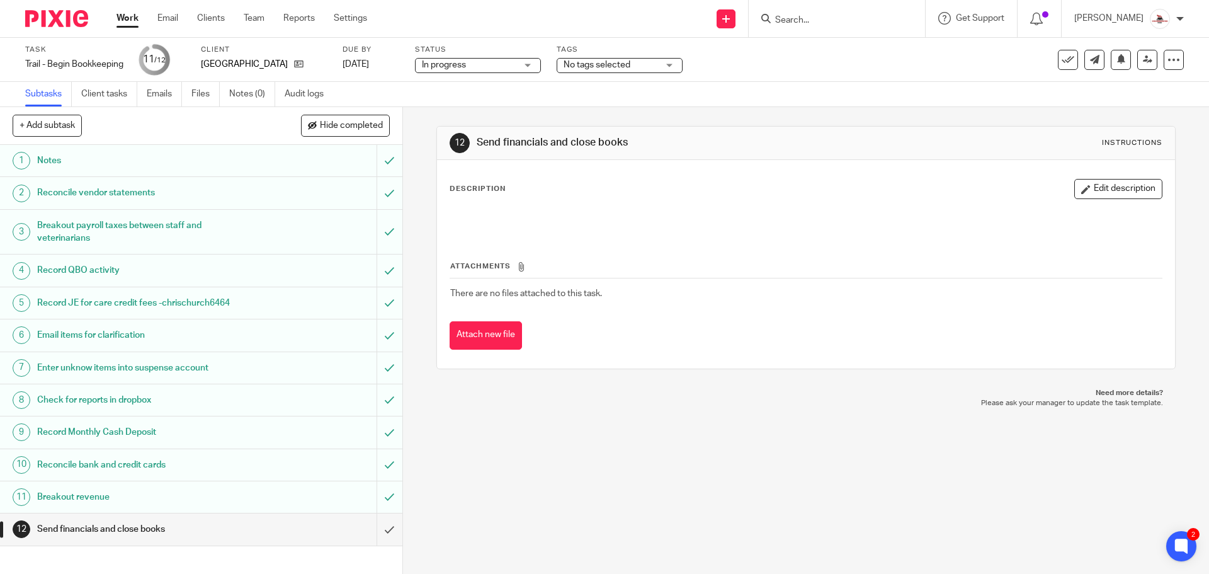
click at [569, 74] on div "Tags No tags selected Financials Ready Waiting for client Waiting forAR Report …" at bounding box center [620, 60] width 126 height 30
click at [579, 70] on span "No tags selected" at bounding box center [611, 65] width 94 height 13
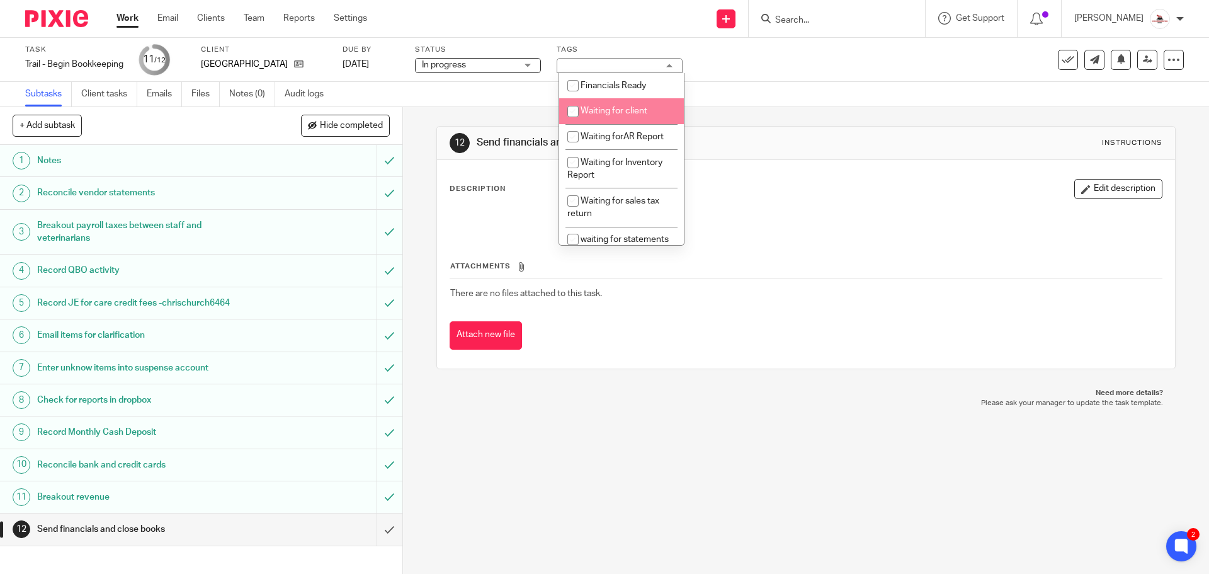
click at [605, 114] on span "Waiting for client" at bounding box center [614, 110] width 67 height 9
checkbox input "true"
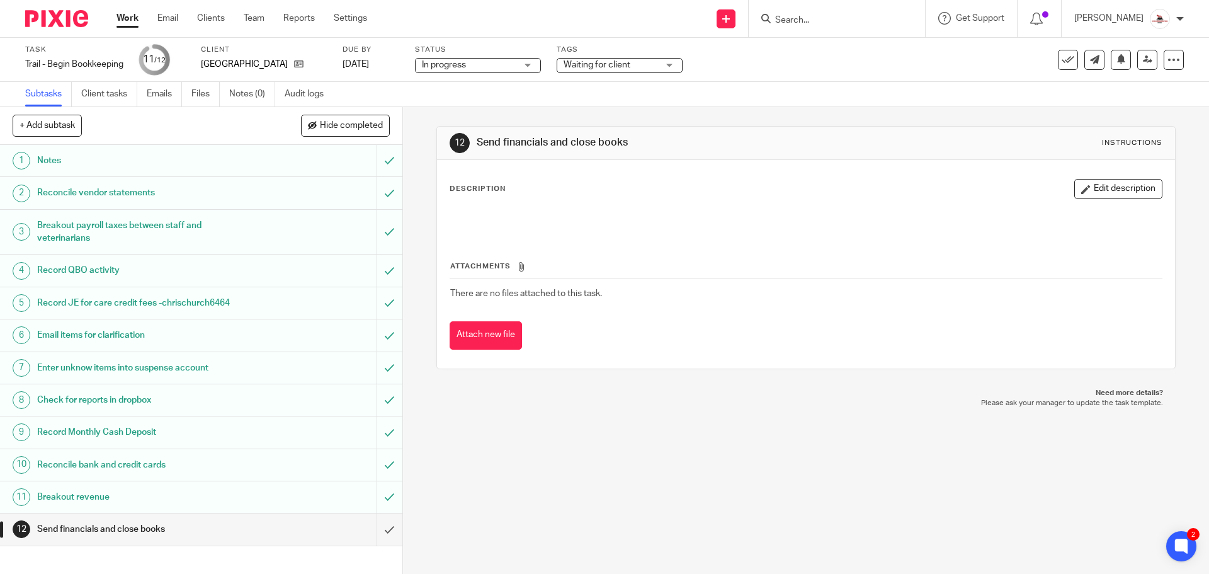
drag, startPoint x: 752, startPoint y: 94, endPoint x: 762, endPoint y: 99, distance: 11.3
click at [754, 94] on div "Subtasks Client tasks Emails Files Notes (0) Audit logs" at bounding box center [604, 94] width 1209 height 25
click at [123, 16] on link "Work" at bounding box center [128, 18] width 22 height 13
